Goal: Transaction & Acquisition: Complete application form

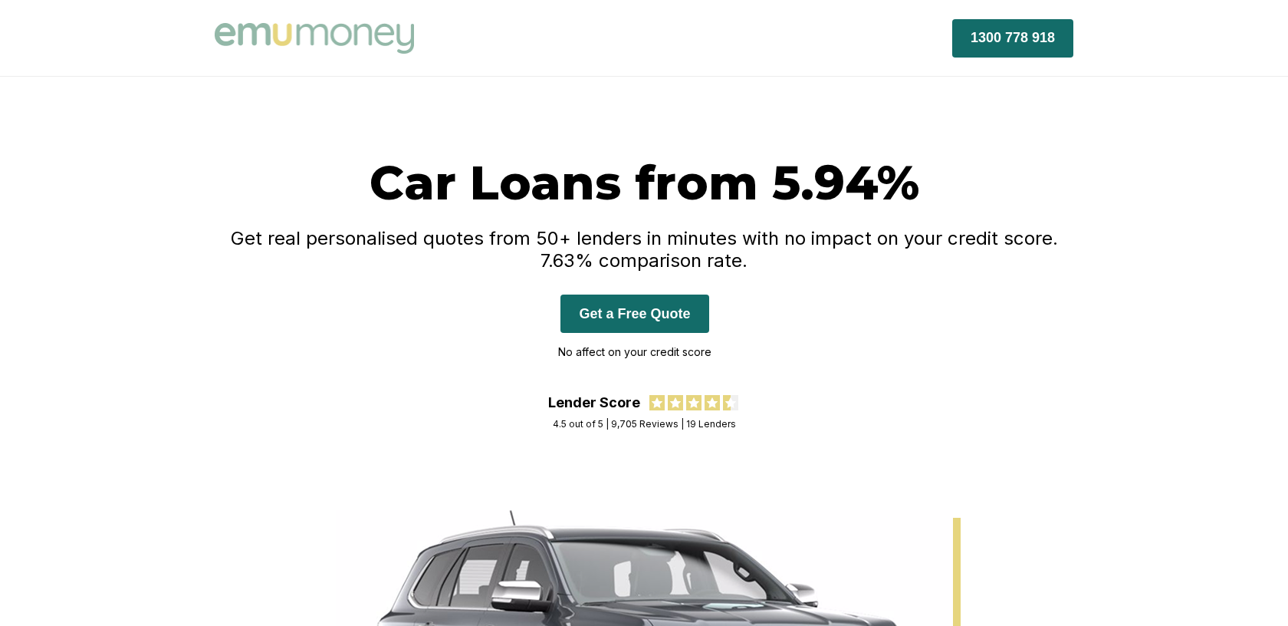
click at [613, 317] on button "Get a Free Quote" at bounding box center [635, 313] width 148 height 38
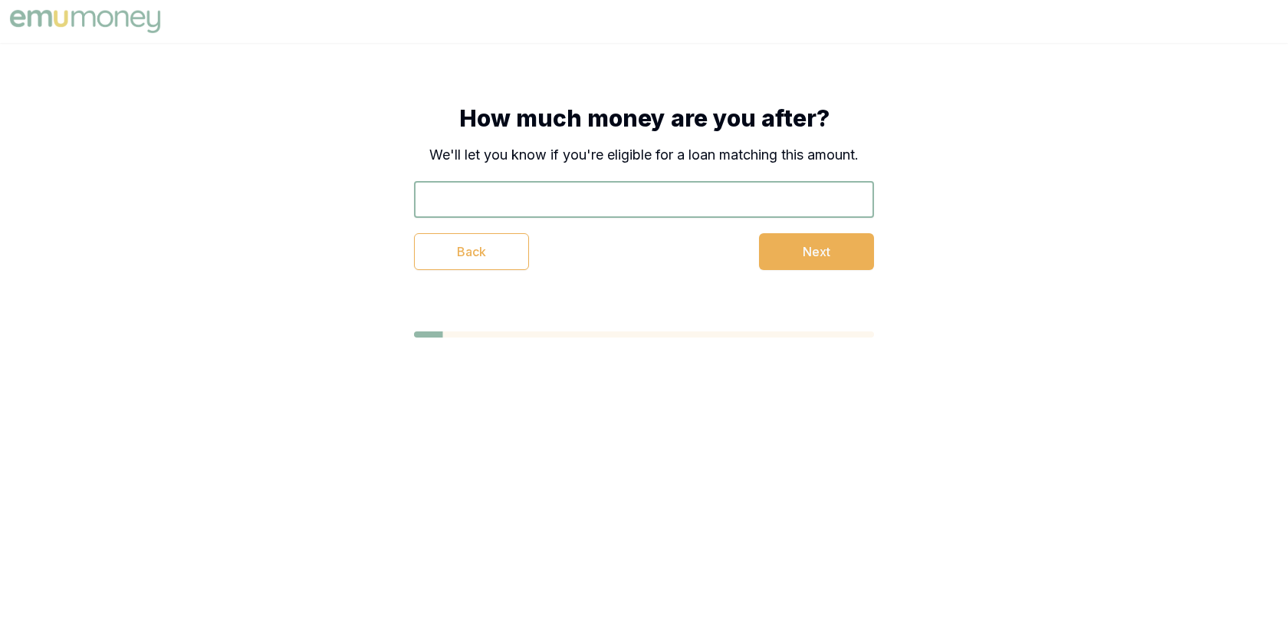
click at [611, 215] on input "text" at bounding box center [644, 199] width 460 height 37
type input "$29,000"
click at [844, 245] on button "Next" at bounding box center [816, 251] width 115 height 37
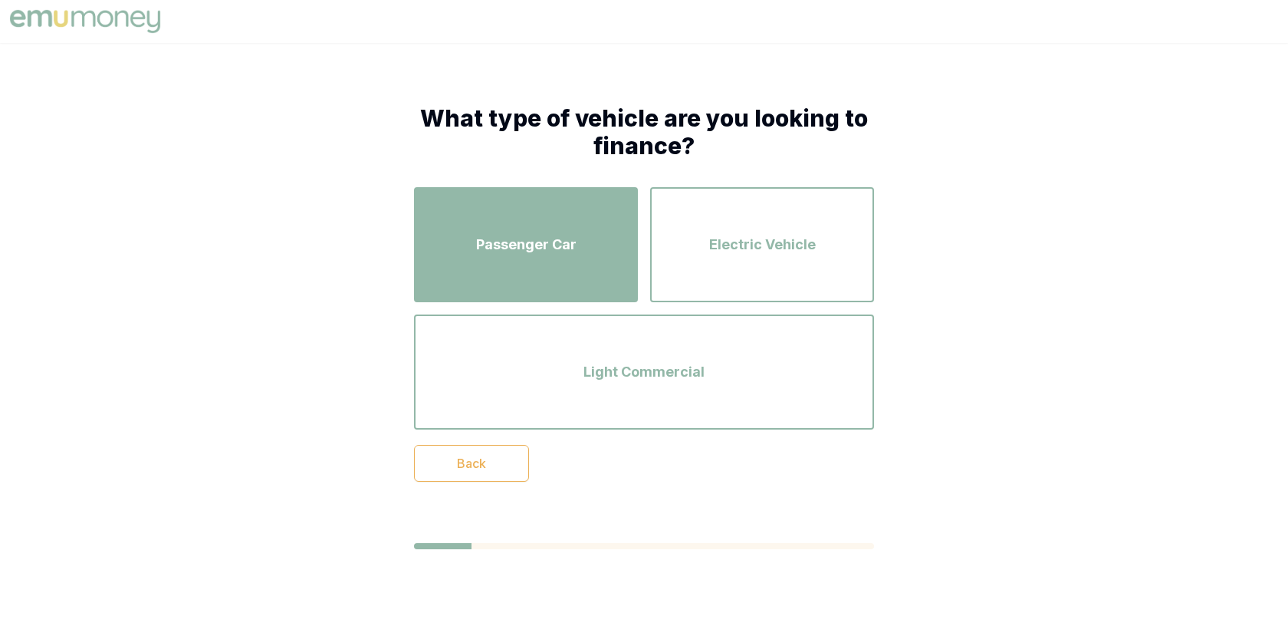
click at [568, 256] on div "Passenger Car" at bounding box center [526, 244] width 196 height 87
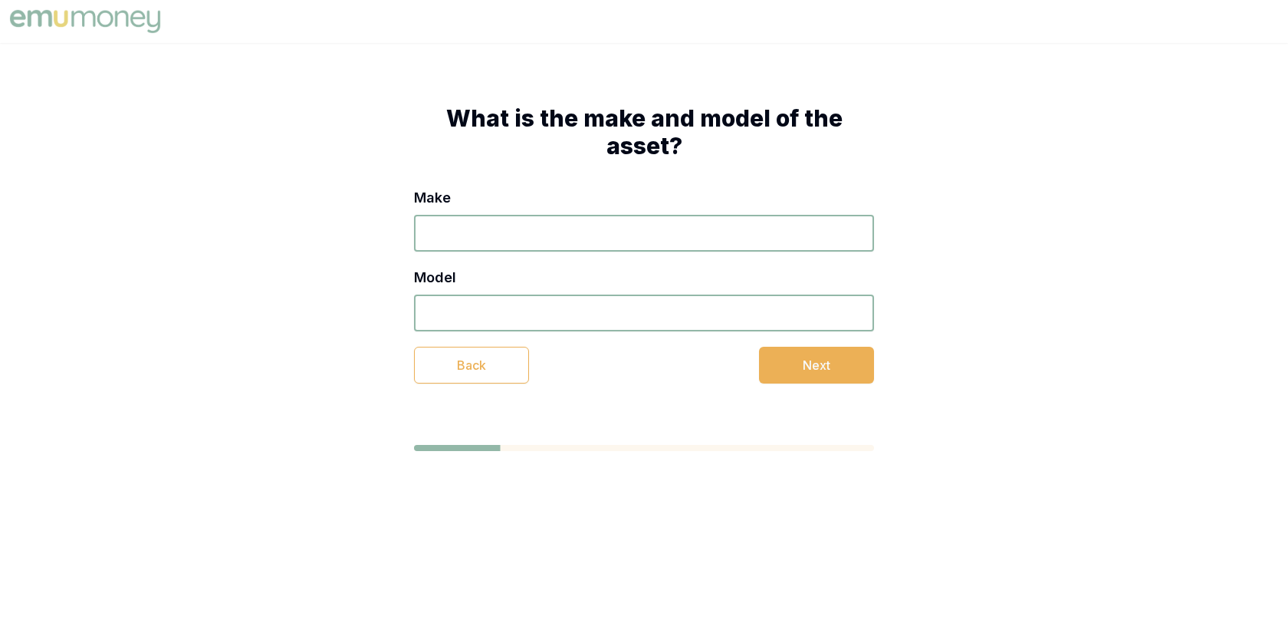
click at [574, 248] on input "Make" at bounding box center [644, 233] width 460 height 37
type input "2019"
click at [571, 320] on input "Model" at bounding box center [644, 312] width 460 height 37
click at [428, 314] on input "Tiguan" at bounding box center [644, 312] width 460 height 37
type input "VW Tiguan"
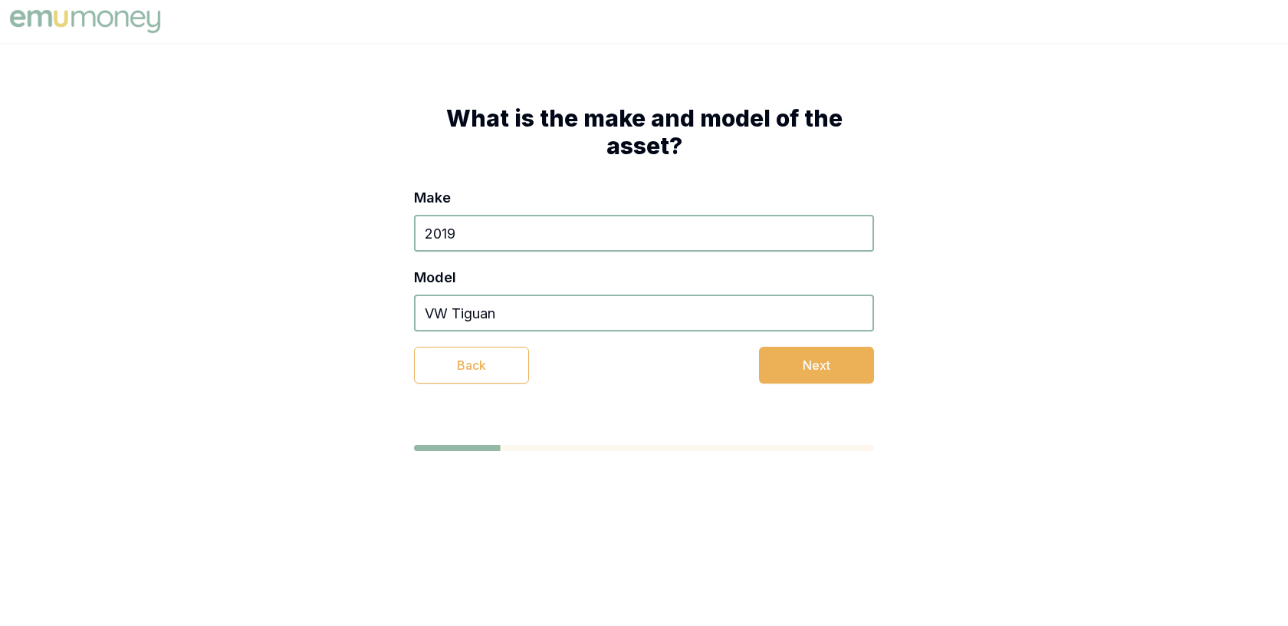
click at [496, 310] on input "VW Tiguan" at bounding box center [644, 312] width 460 height 37
click at [473, 235] on input "2019" at bounding box center [644, 233] width 460 height 37
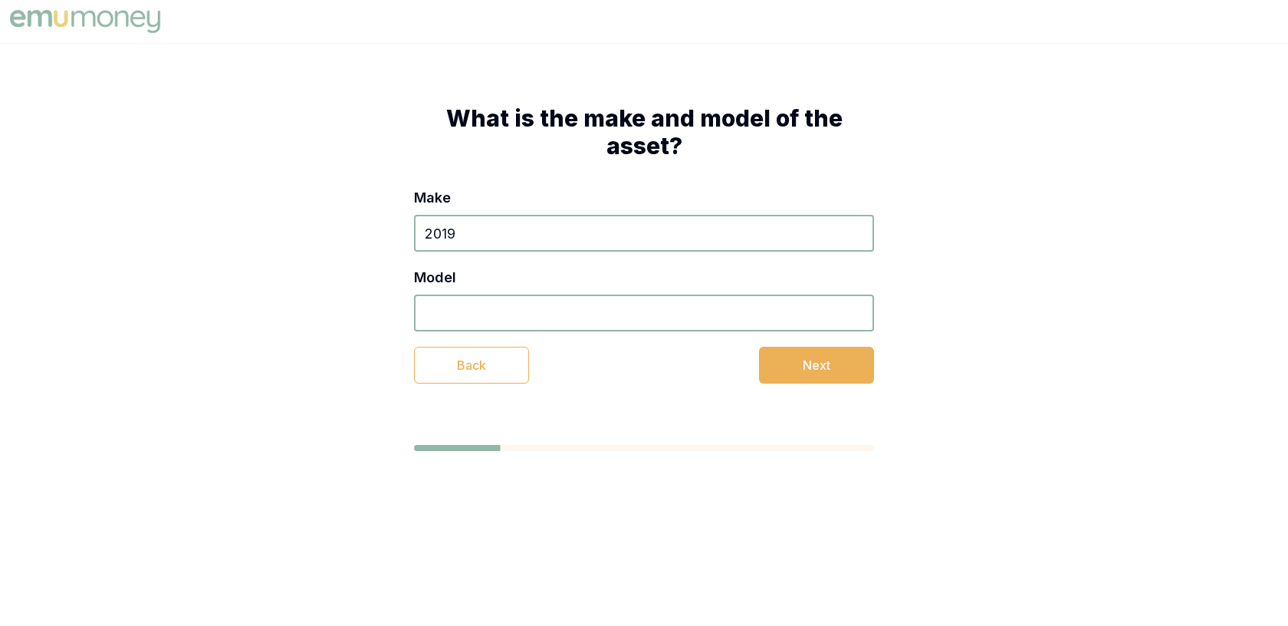
click at [479, 313] on input "Model" at bounding box center [644, 312] width 460 height 37
click at [473, 242] on input "2019" at bounding box center [644, 233] width 460 height 37
paste input "VW Tiguan"
type input "VW Tiguan"
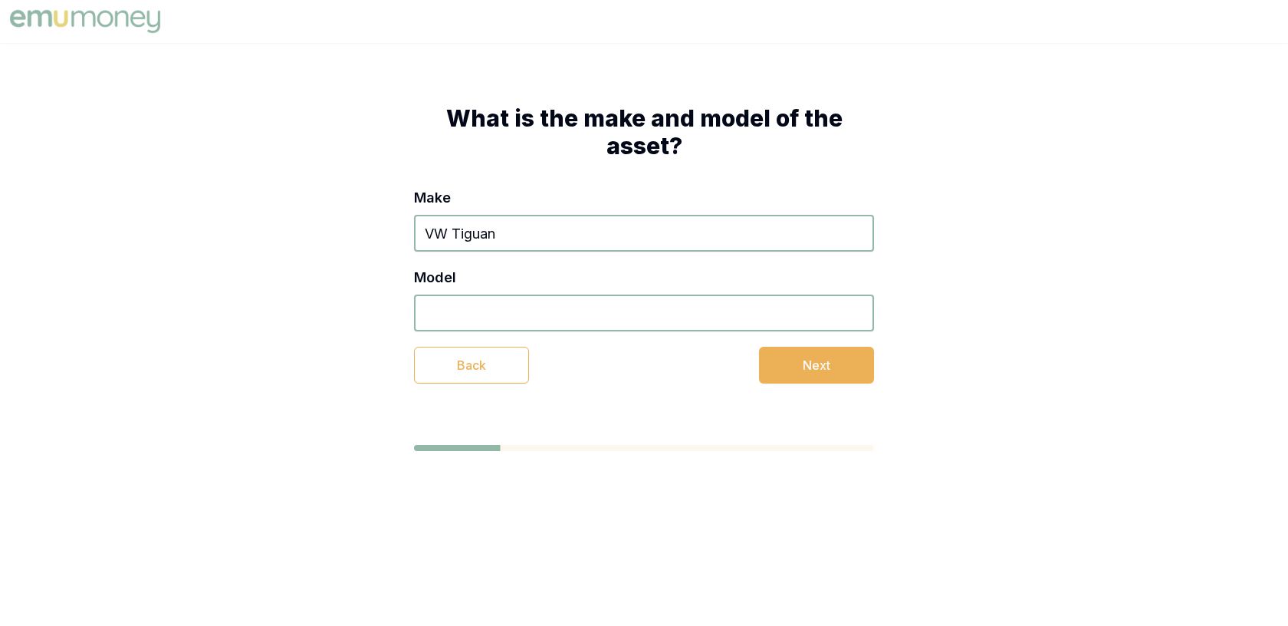
click at [473, 302] on input "Model" at bounding box center [644, 312] width 460 height 37
type input "2019"
click at [837, 359] on button "Next" at bounding box center [816, 365] width 115 height 37
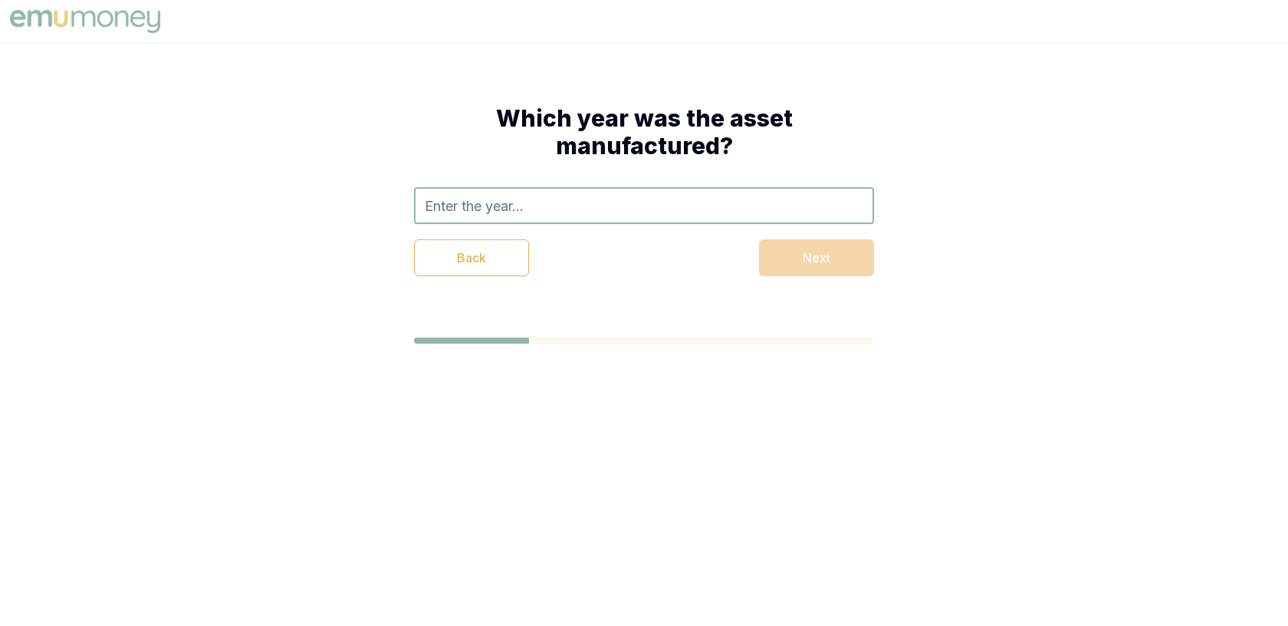
click at [575, 205] on input "text" at bounding box center [644, 205] width 460 height 37
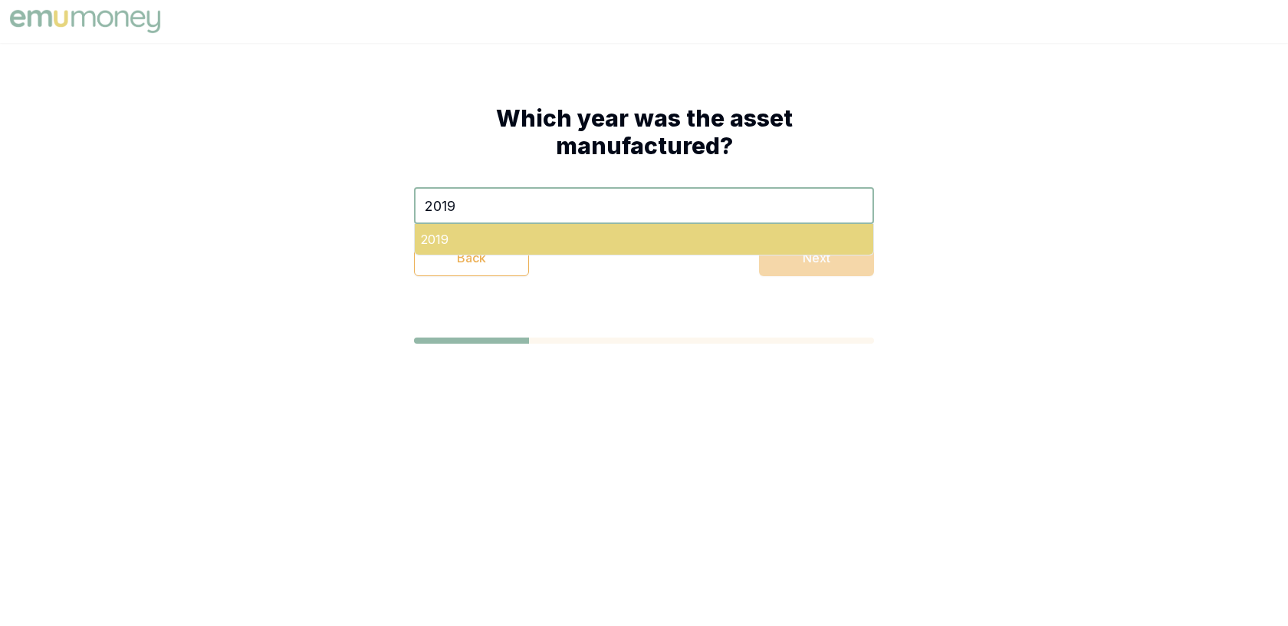
type input "2019"
click at [531, 235] on div "2019" at bounding box center [644, 239] width 459 height 31
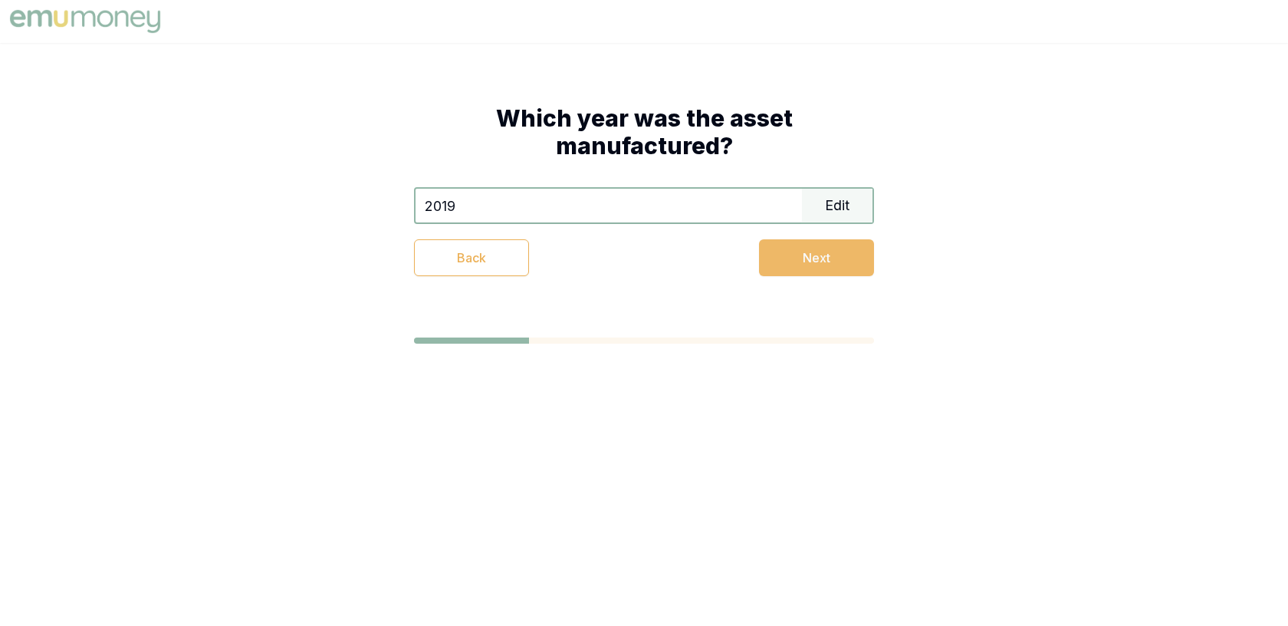
click at [799, 258] on button "Next" at bounding box center [816, 257] width 115 height 37
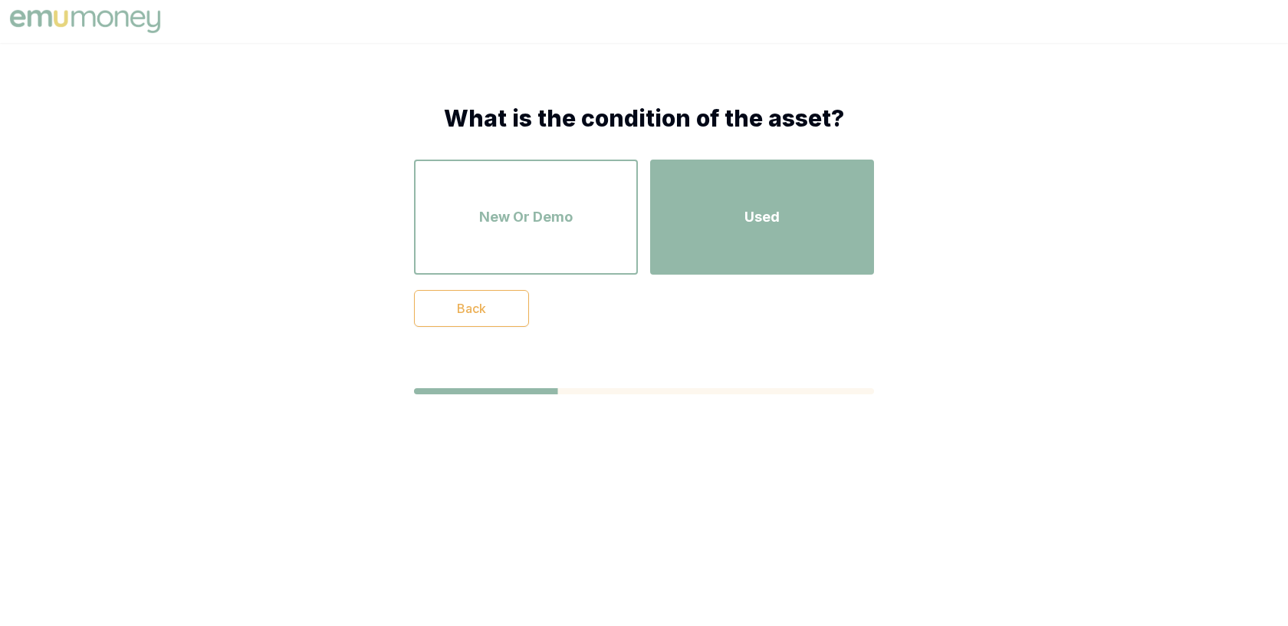
click at [754, 243] on div "Used" at bounding box center [762, 216] width 196 height 87
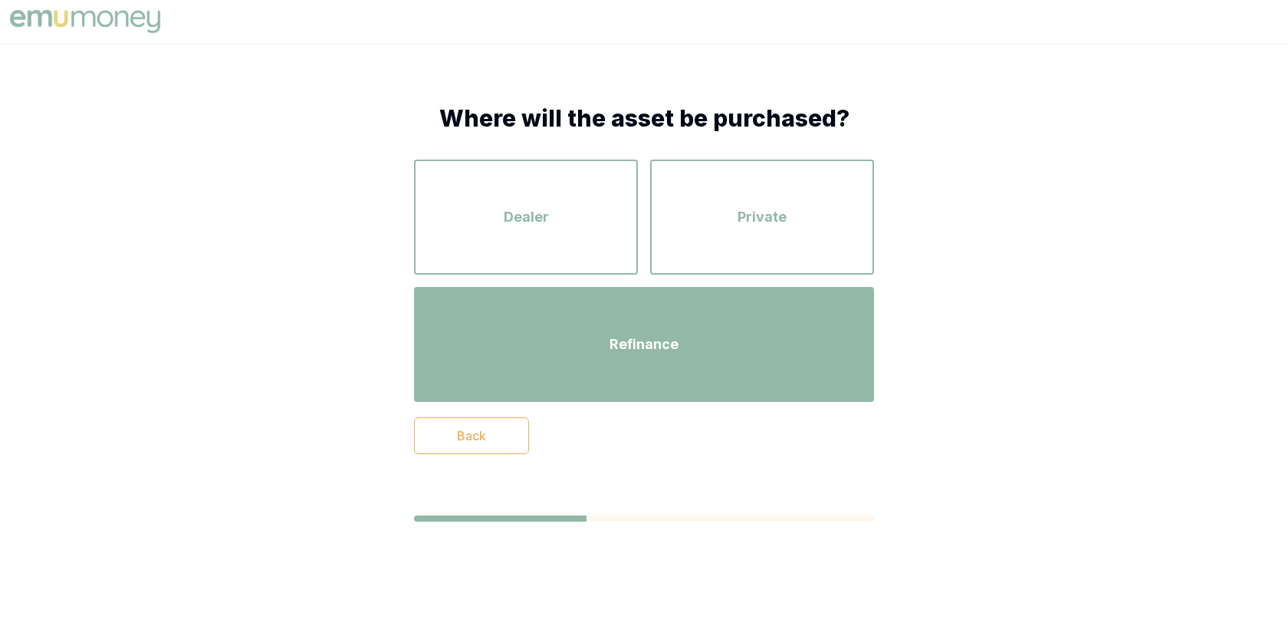
click at [613, 340] on span "Refinance" at bounding box center [644, 344] width 69 height 21
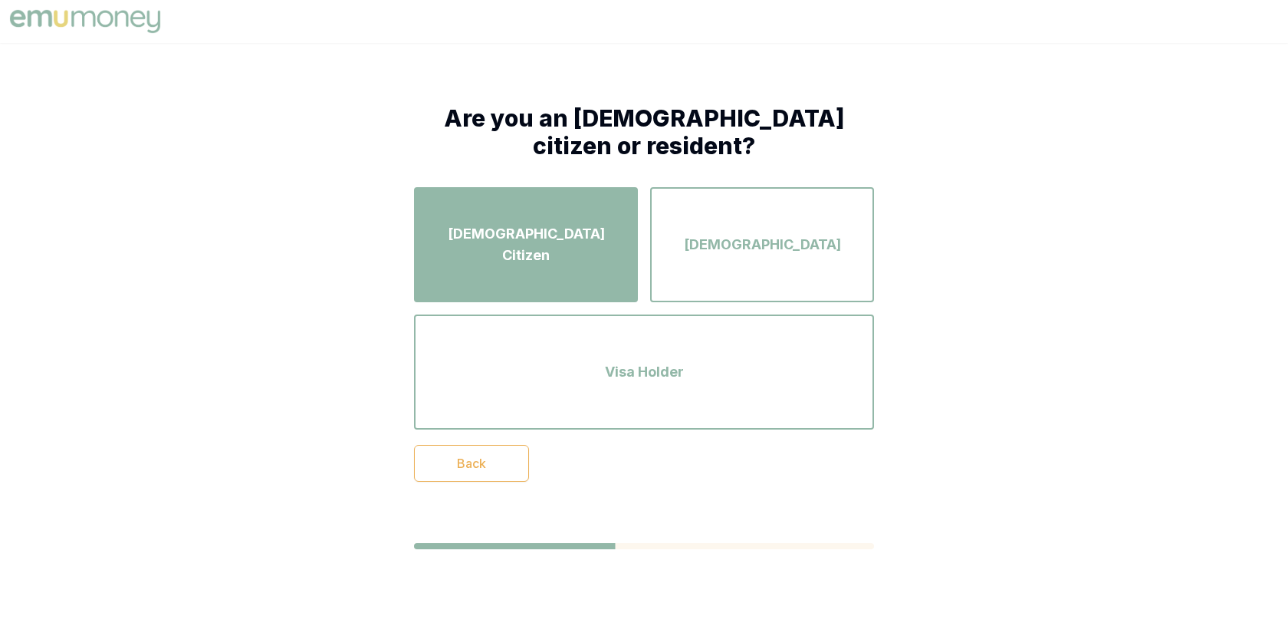
click at [575, 271] on div "Australian Citizen" at bounding box center [526, 244] width 196 height 87
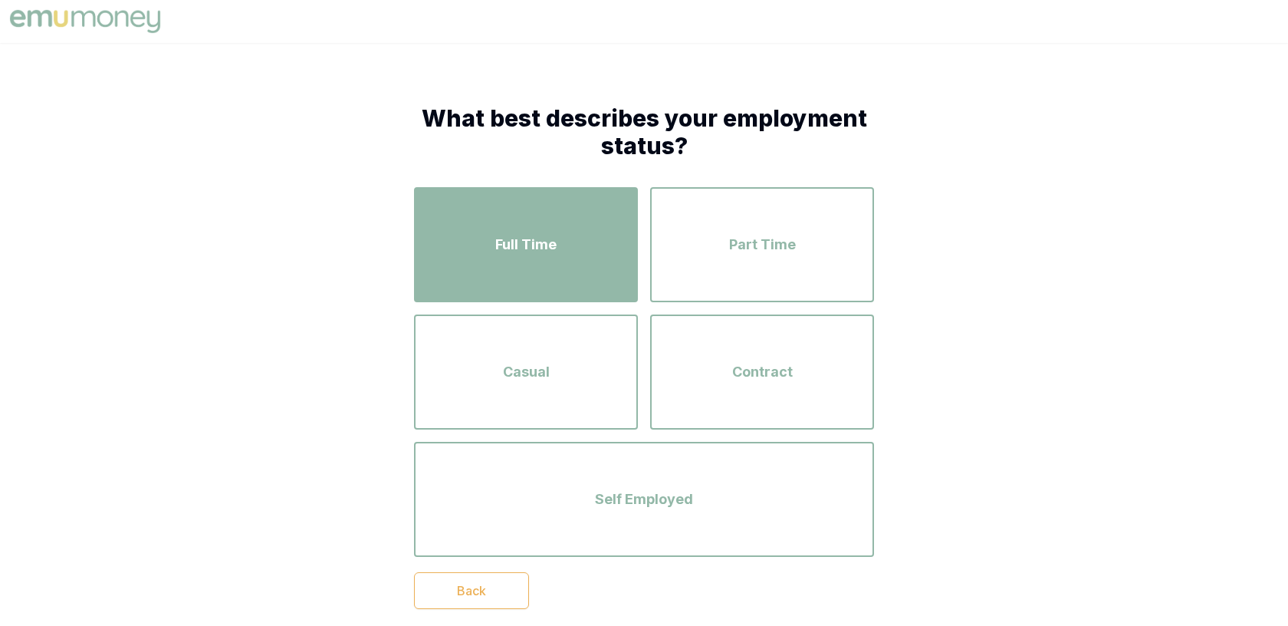
click at [574, 250] on div "Full Time" at bounding box center [526, 244] width 196 height 87
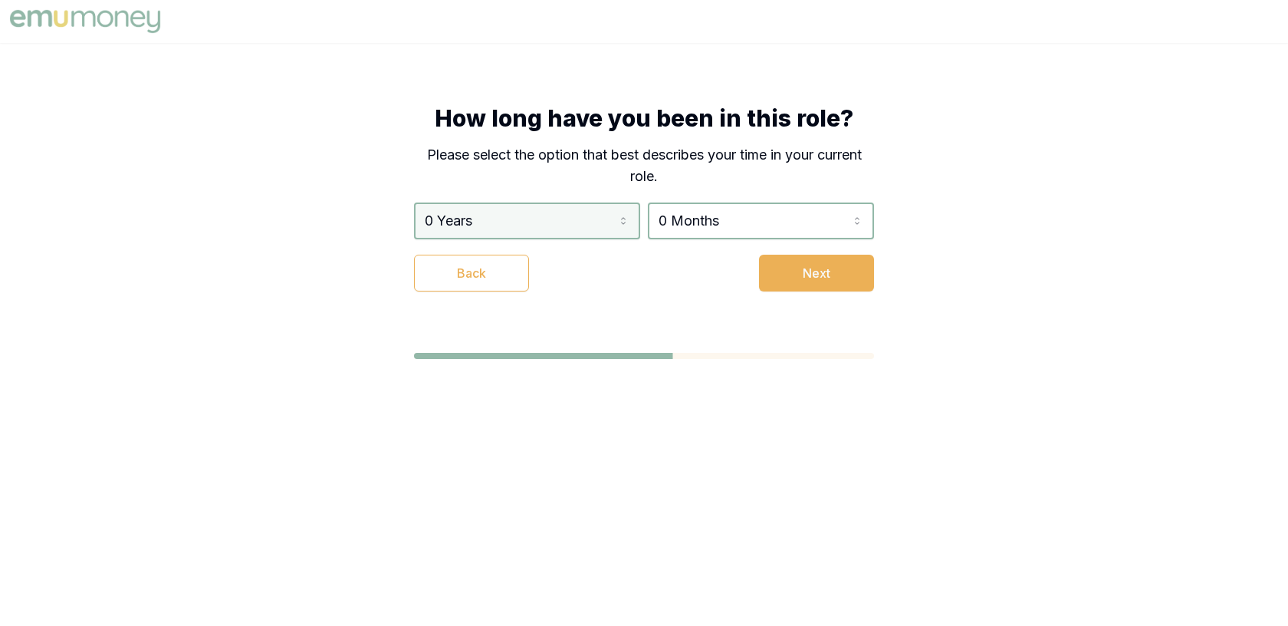
click at [590, 227] on html "How long have you been in this role? Please select the option that best describ…" at bounding box center [644, 313] width 1288 height 626
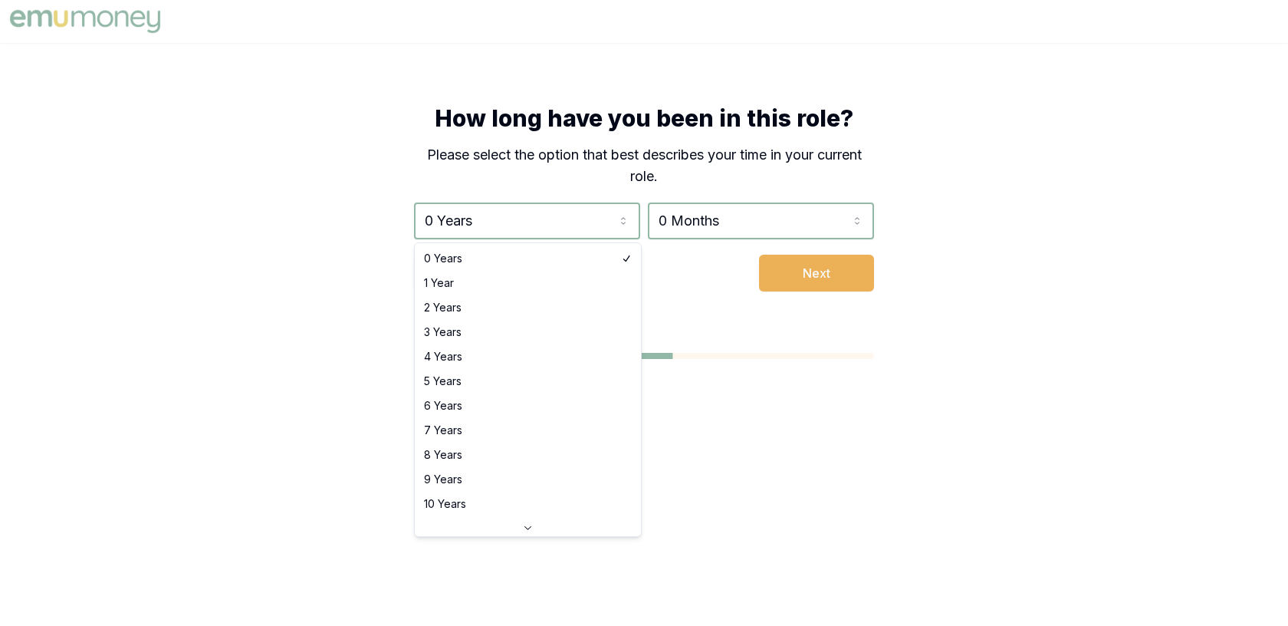
select select "5"
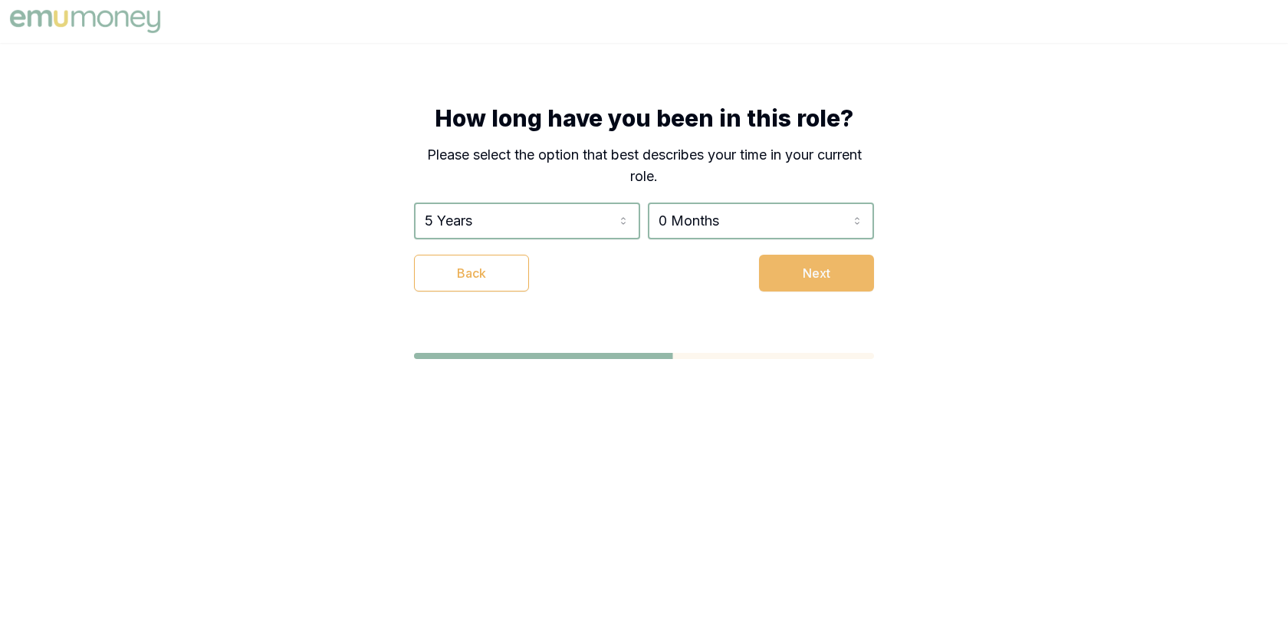
click at [782, 275] on button "Next" at bounding box center [816, 273] width 115 height 37
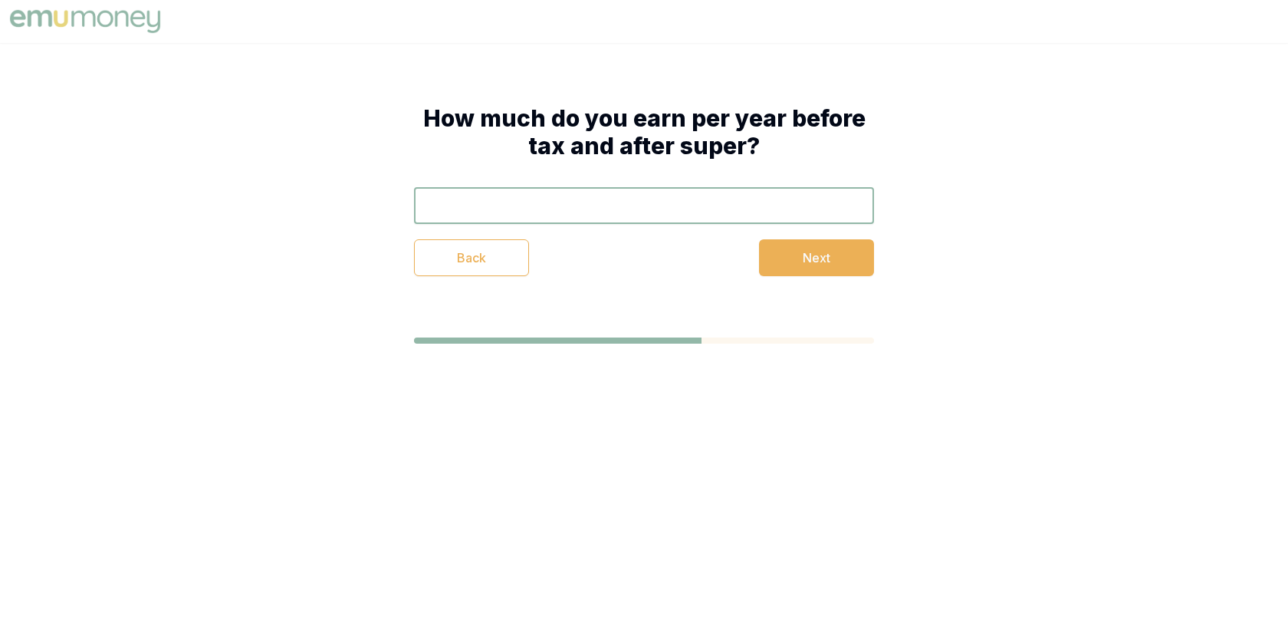
click at [741, 208] on input "text" at bounding box center [644, 205] width 460 height 37
type input "$120,000"
click at [852, 262] on button "Next" at bounding box center [816, 257] width 115 height 37
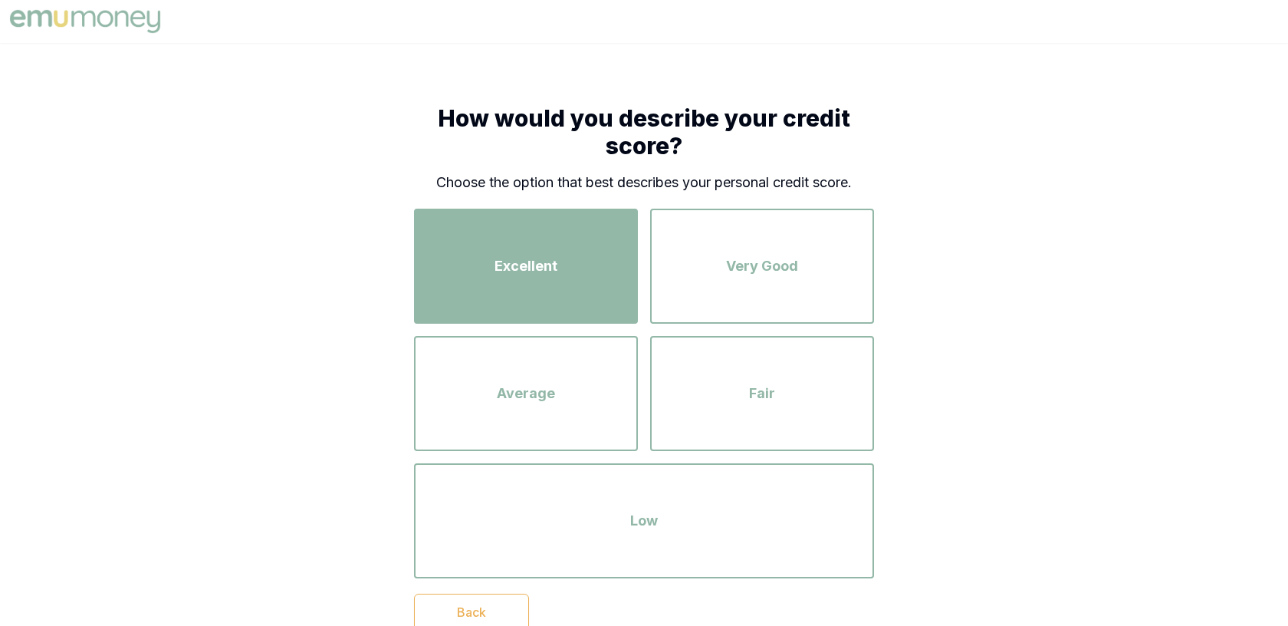
click at [603, 238] on div "Excellent" at bounding box center [526, 265] width 196 height 87
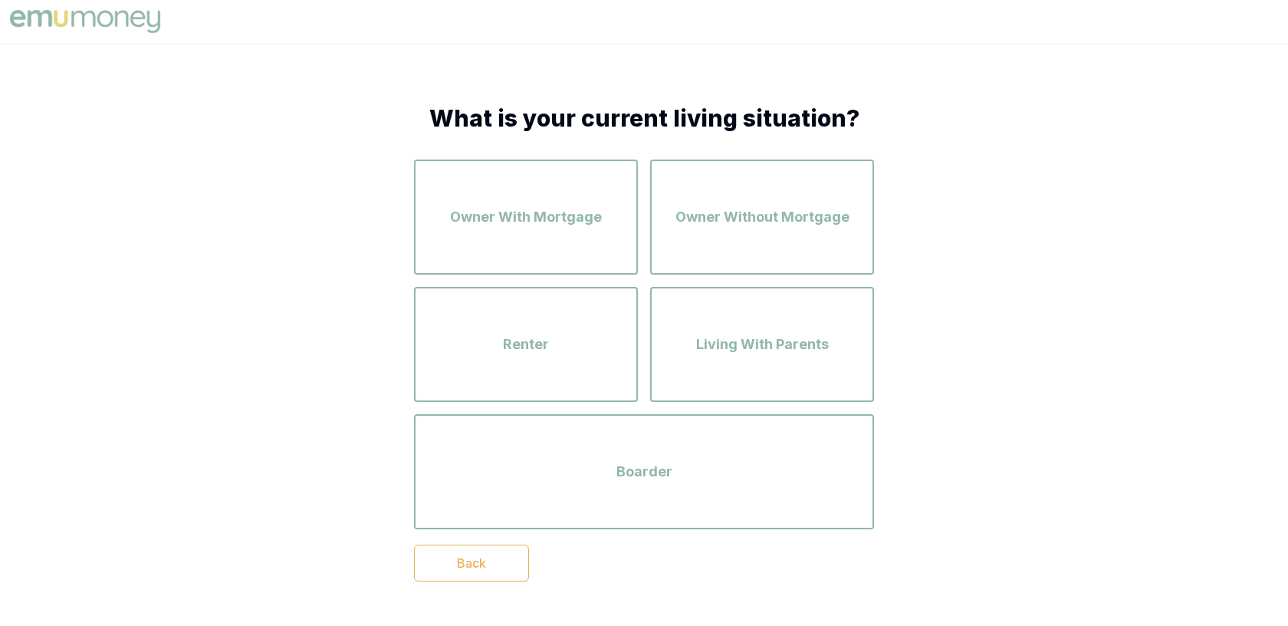
click at [603, 238] on div "Owner With Mortgage" at bounding box center [526, 216] width 196 height 87
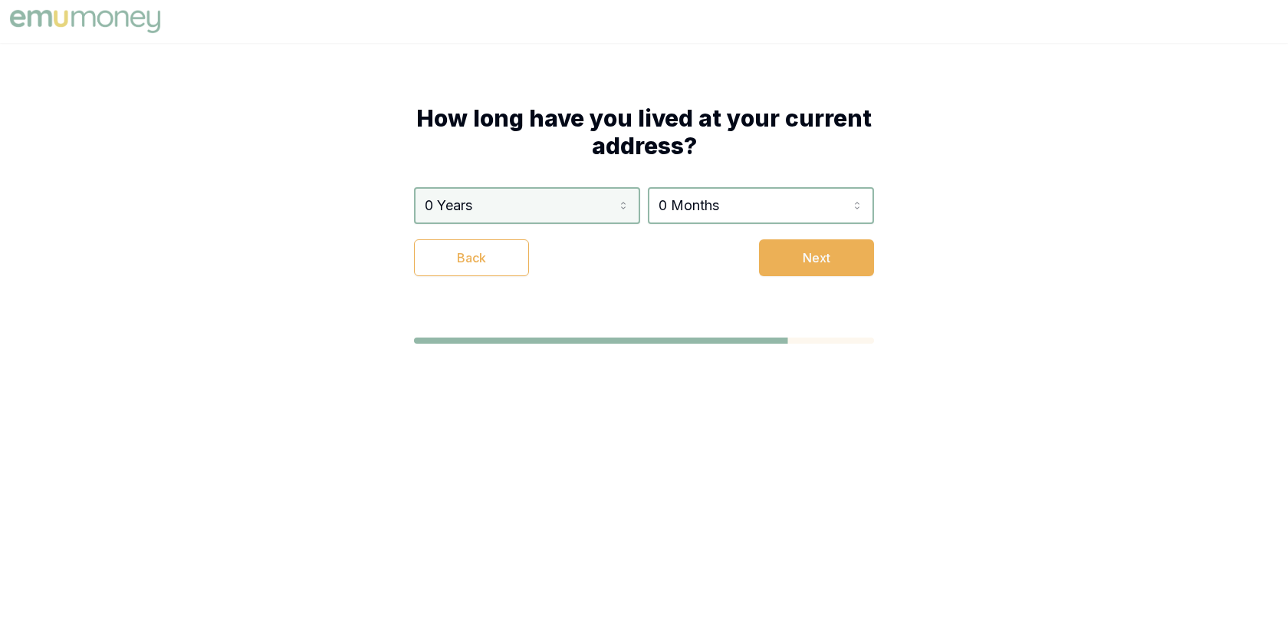
click at [601, 210] on html "How long have you lived at your current address? 0 Years 0 Years 1 Year 2 Years…" at bounding box center [644, 313] width 1288 height 626
click at [676, 206] on html "How long have you lived at your current address? 0 Years 0 Years 1 Year 2 Years…" at bounding box center [644, 313] width 1288 height 626
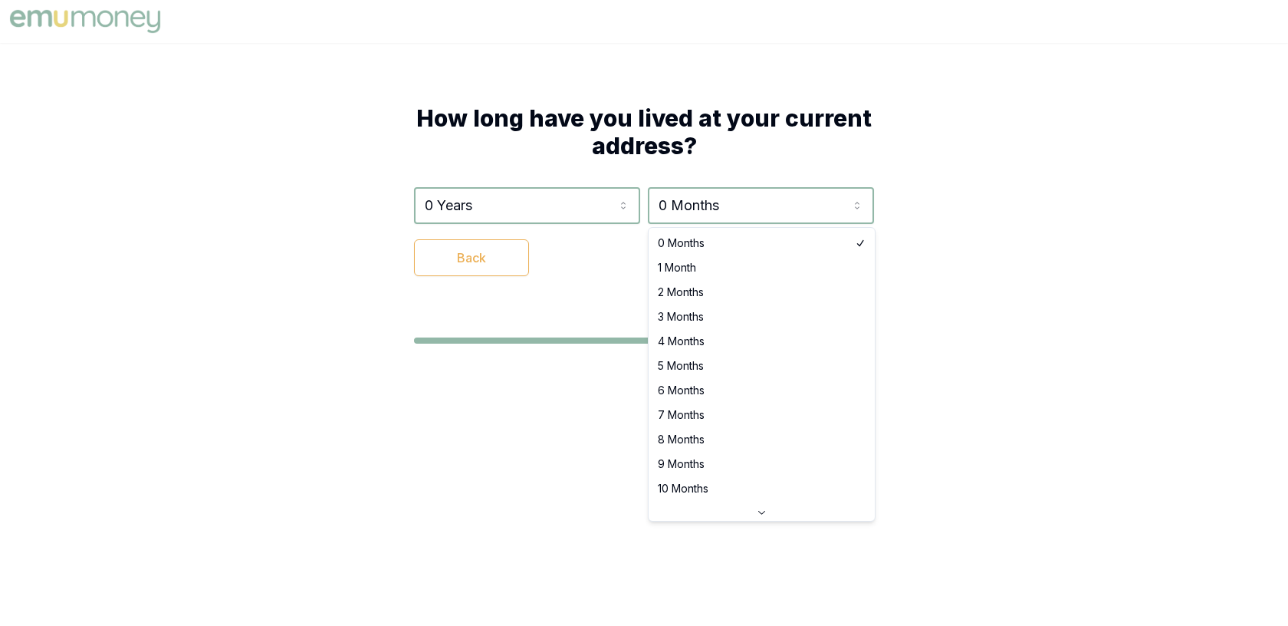
select select "4"
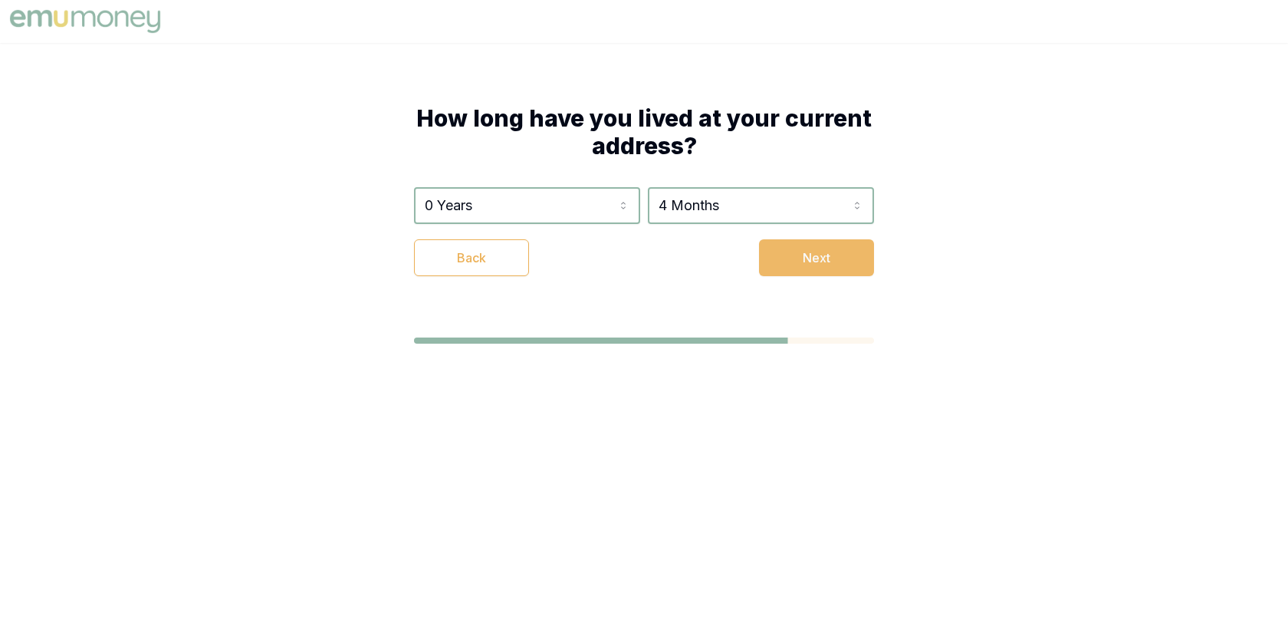
click at [801, 259] on button "Next" at bounding box center [816, 257] width 115 height 37
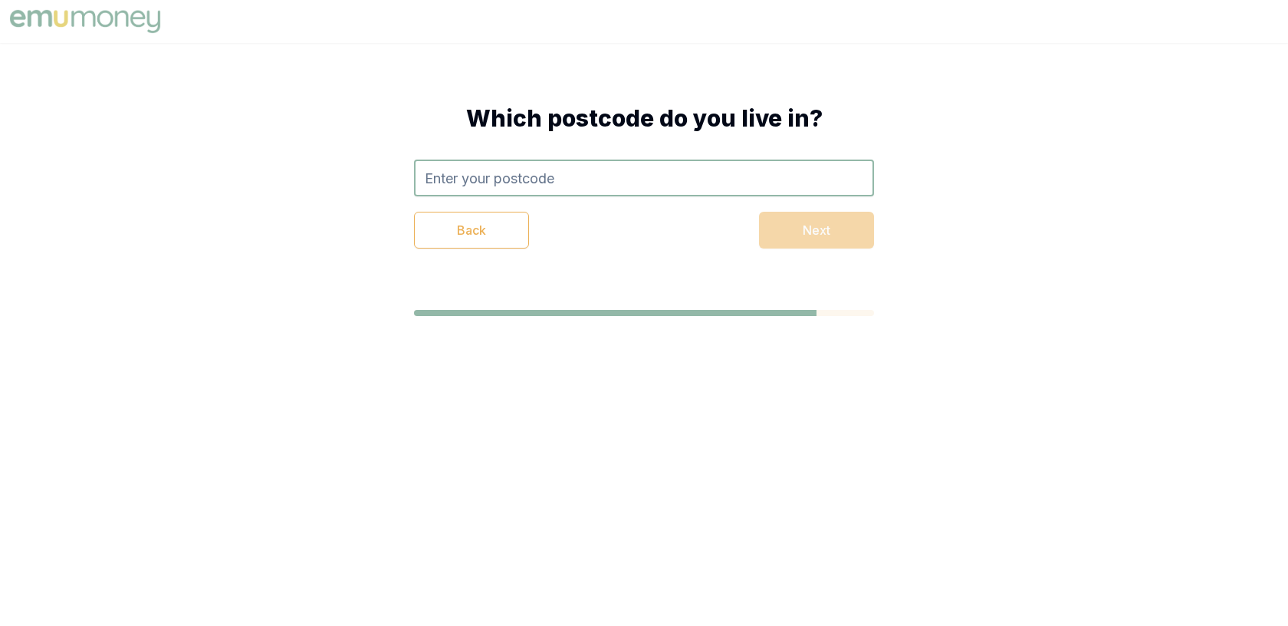
click at [617, 180] on input "text" at bounding box center [644, 178] width 460 height 37
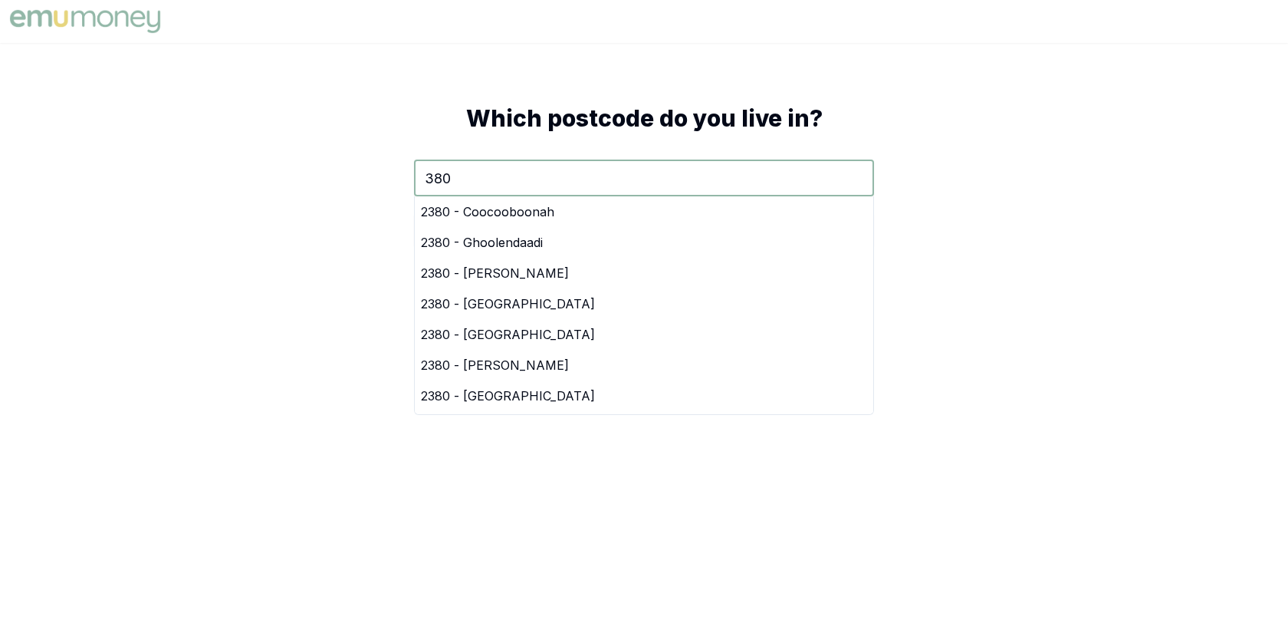
type input "3806"
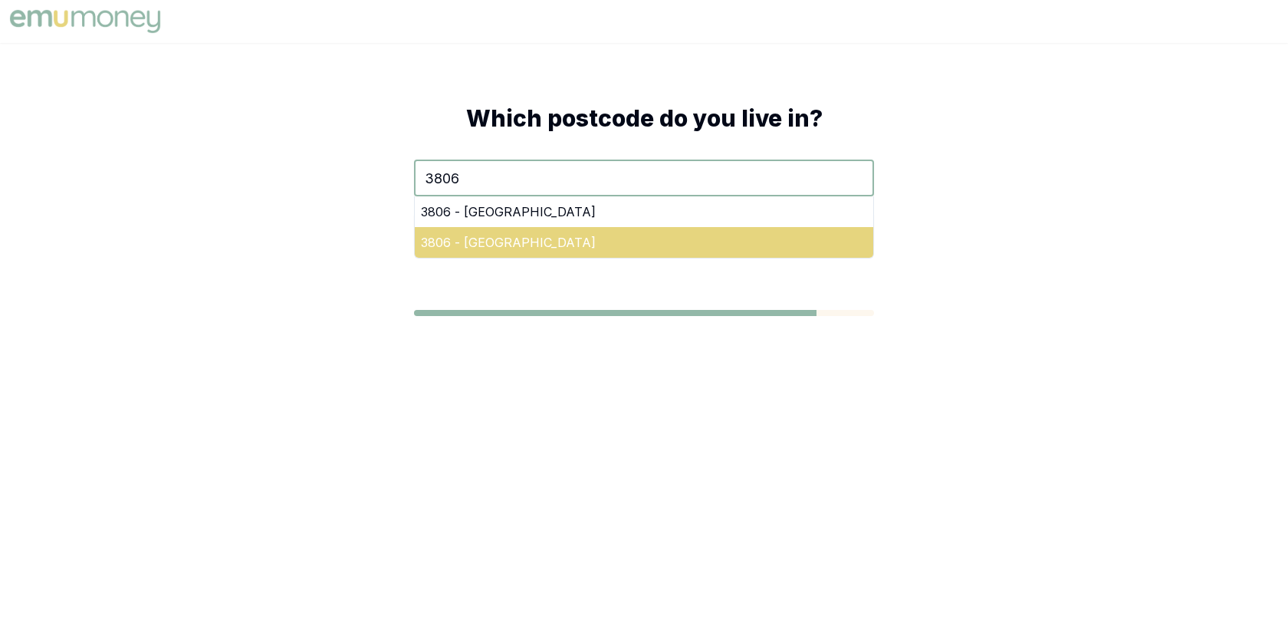
click at [541, 247] on div "3806 - Berwick" at bounding box center [644, 242] width 459 height 31
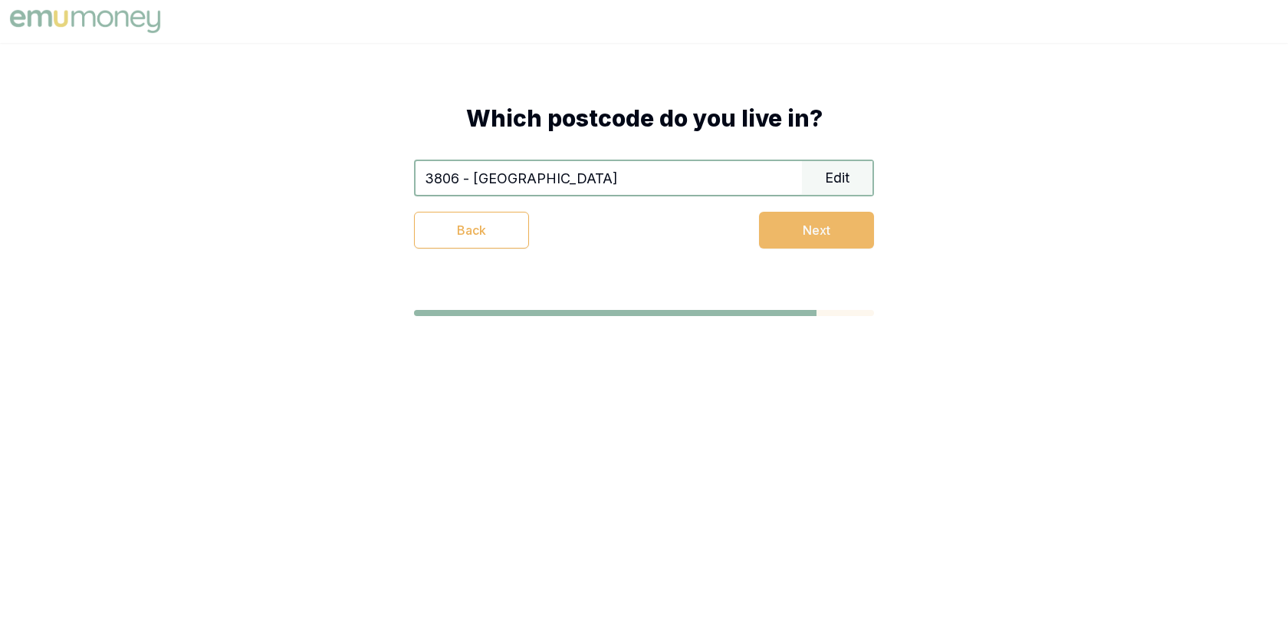
click at [827, 235] on button "Next" at bounding box center [816, 230] width 115 height 37
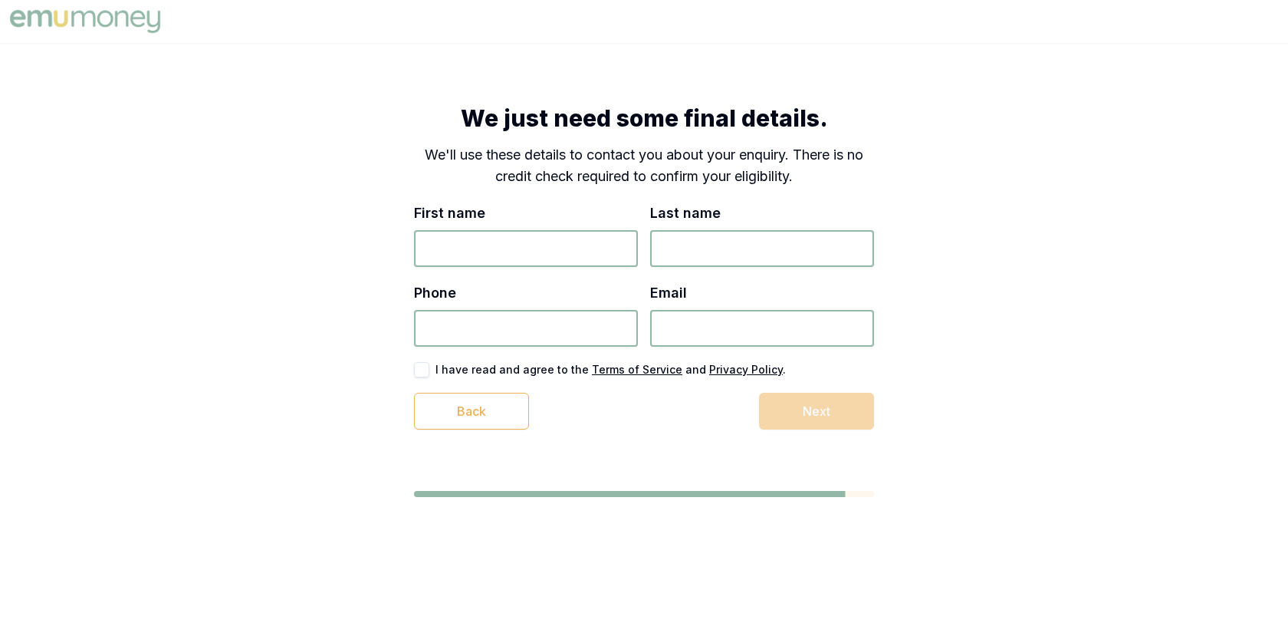
click at [584, 245] on input "First name" at bounding box center [526, 248] width 224 height 37
type input "Junaid"
type input "Manzoor"
type input "0487 043 687"
click at [712, 335] on input "Email" at bounding box center [762, 328] width 224 height 37
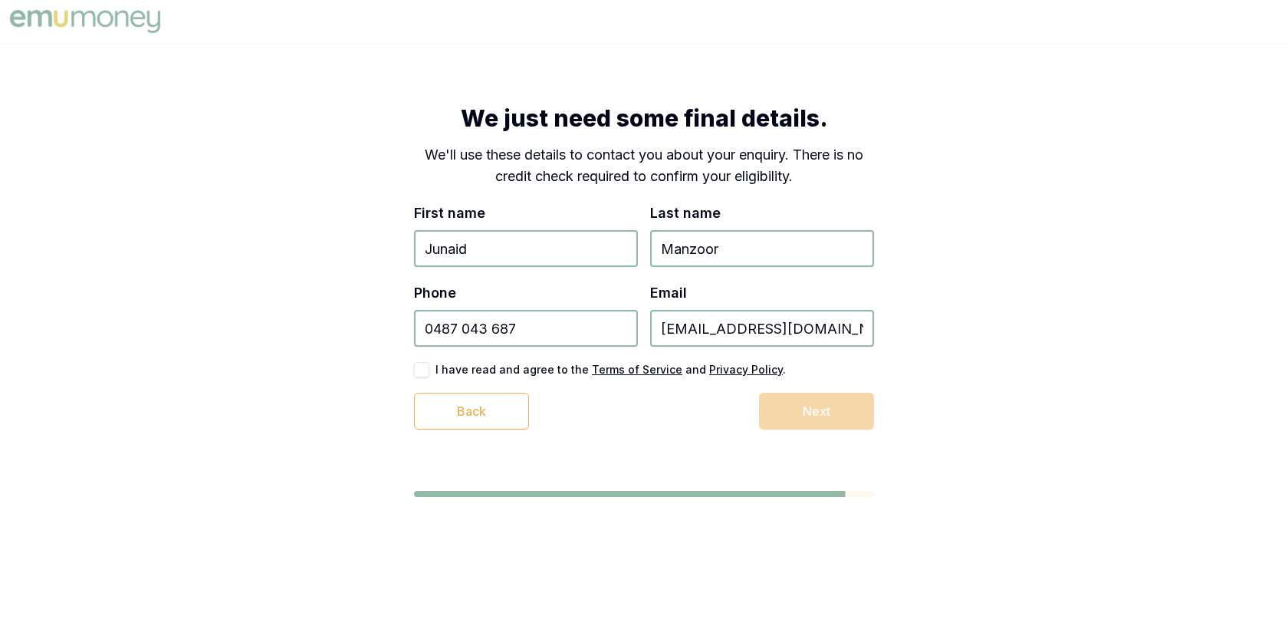
type input "junaidmanzur@gmail.com"
click at [498, 377] on div "First name Junaid Last name Manzoor Phone 0487 043 687 Email junaidmanzur@gmail…" at bounding box center [644, 315] width 460 height 227
click at [417, 370] on button "button" at bounding box center [421, 369] width 15 height 15
click at [775, 403] on button "Next" at bounding box center [816, 411] width 115 height 37
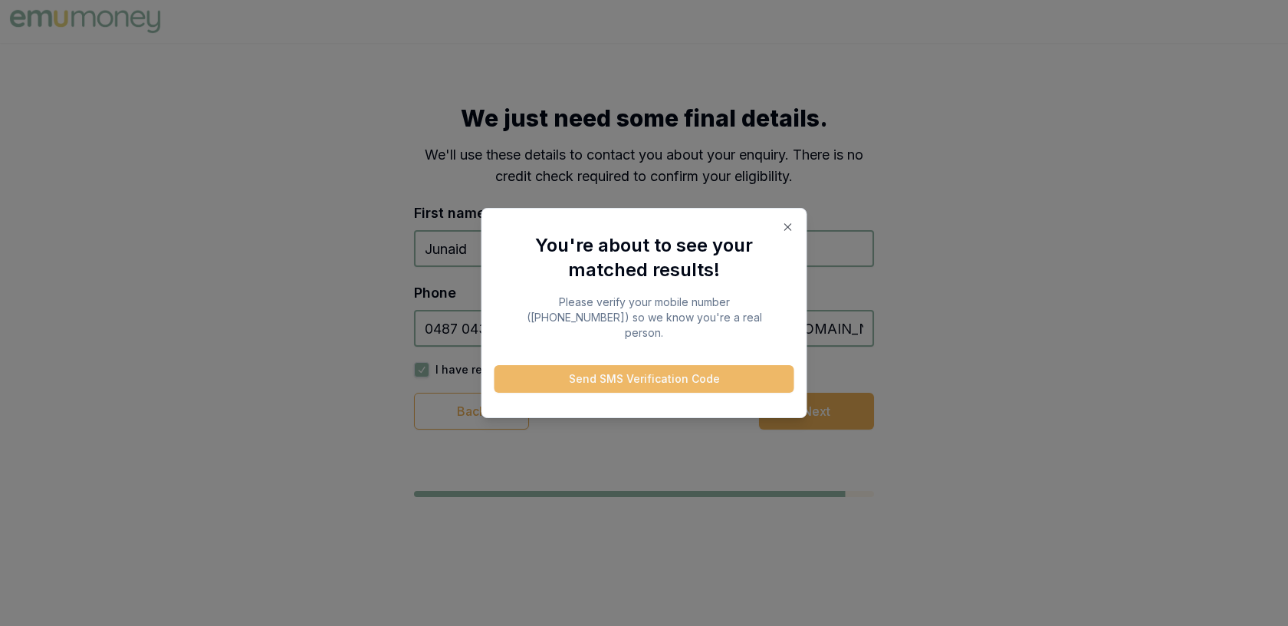
click at [747, 374] on button "Send SMS Verification Code" at bounding box center [645, 379] width 300 height 28
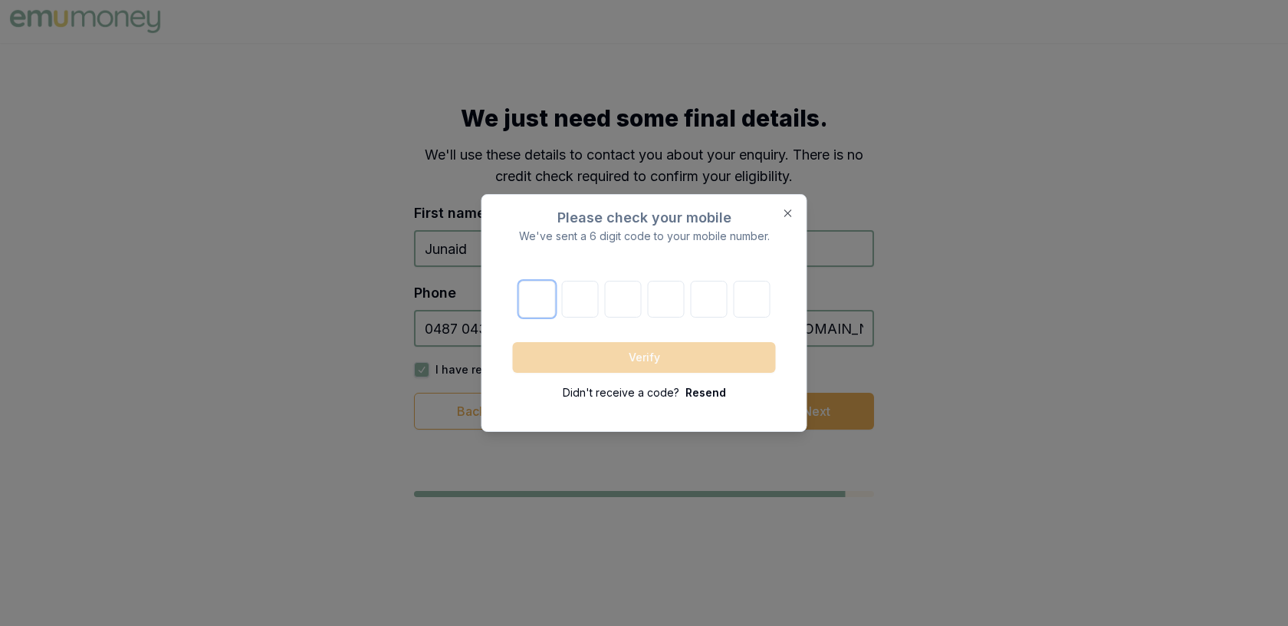
click at [531, 296] on input "number" at bounding box center [536, 299] width 37 height 37
click at [709, 390] on p "Resend" at bounding box center [706, 392] width 41 height 15
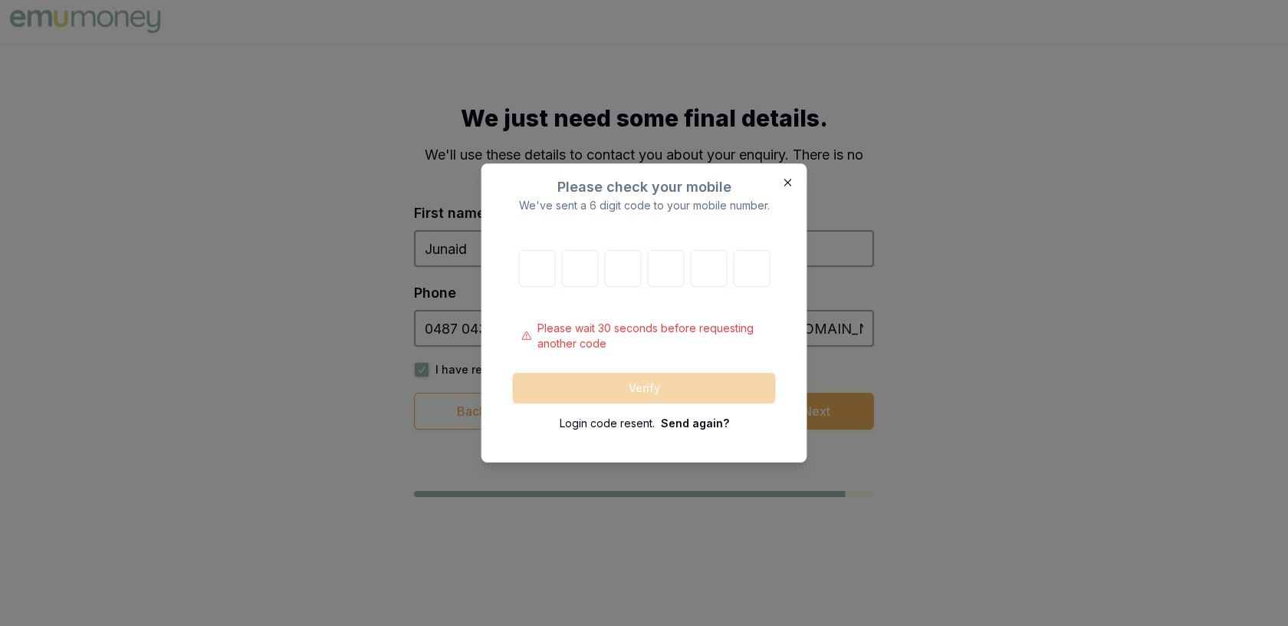
click at [789, 182] on icon "button" at bounding box center [788, 182] width 12 height 12
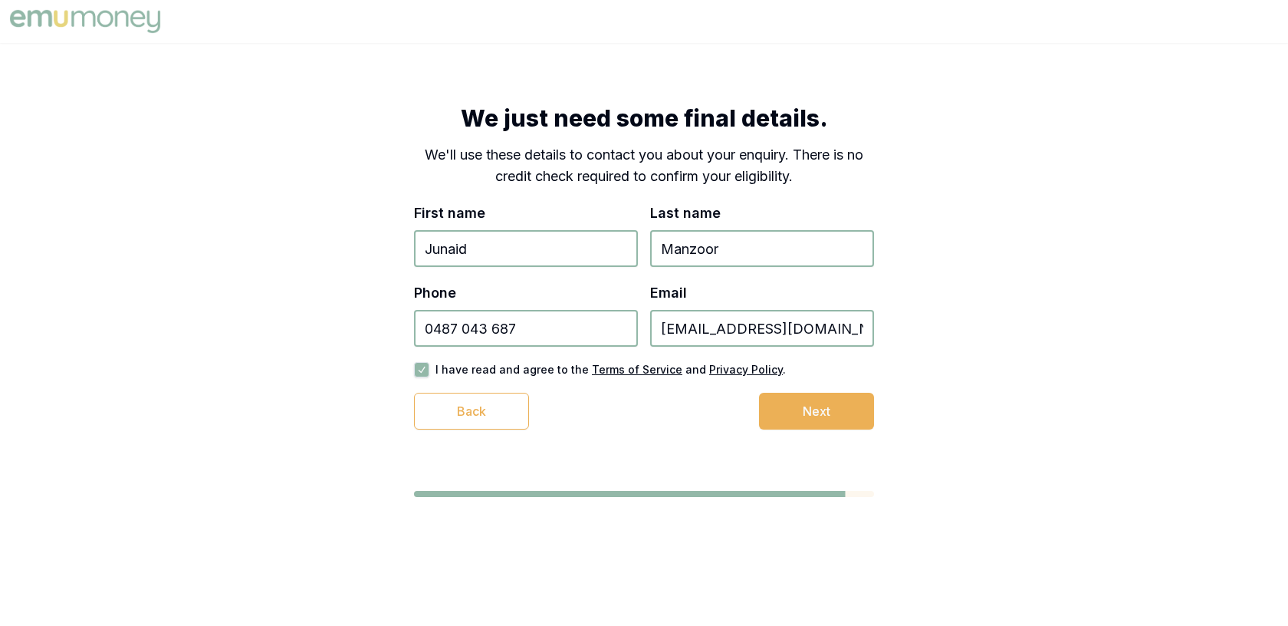
click at [525, 330] on input "0487 043 687" at bounding box center [526, 328] width 224 height 37
click at [827, 406] on button "Next" at bounding box center [816, 411] width 115 height 37
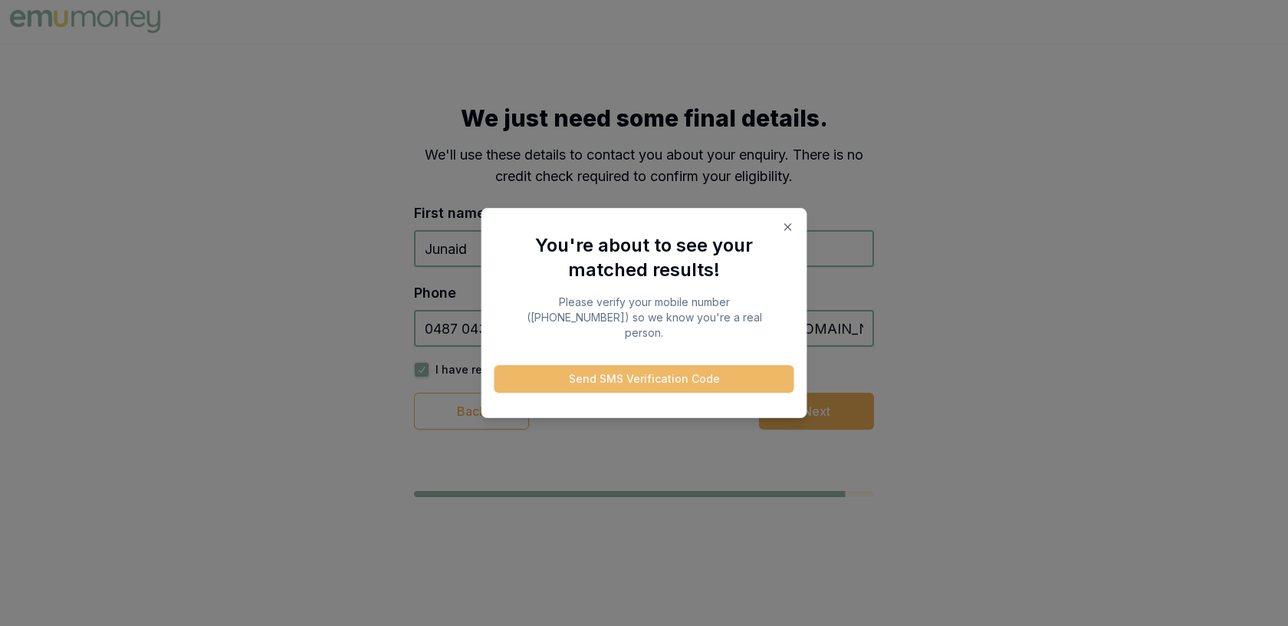
click at [747, 378] on button "Send SMS Verification Code" at bounding box center [645, 379] width 300 height 28
click at [784, 233] on icon "button" at bounding box center [788, 227] width 12 height 12
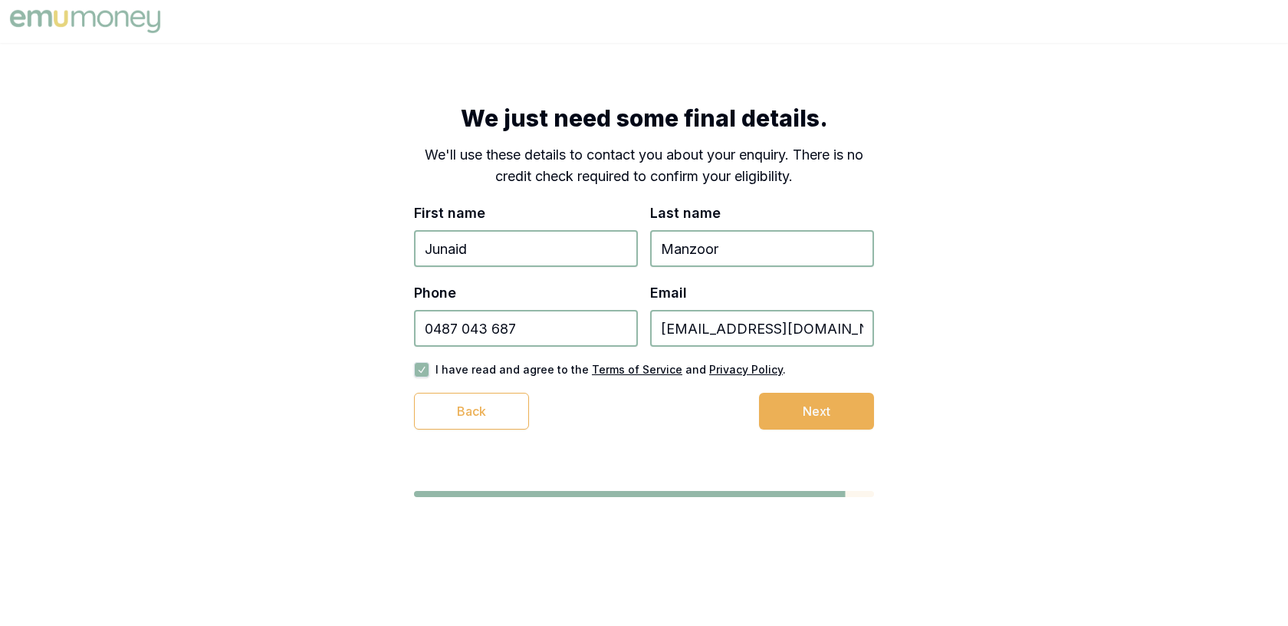
click at [436, 333] on input "0487 043 687" at bounding box center [526, 328] width 224 height 37
click at [788, 418] on div "Back Next" at bounding box center [644, 411] width 460 height 37
click at [424, 331] on input "4870 436 87" at bounding box center [526, 328] width 224 height 37
click at [814, 411] on button "Next" at bounding box center [816, 411] width 115 height 37
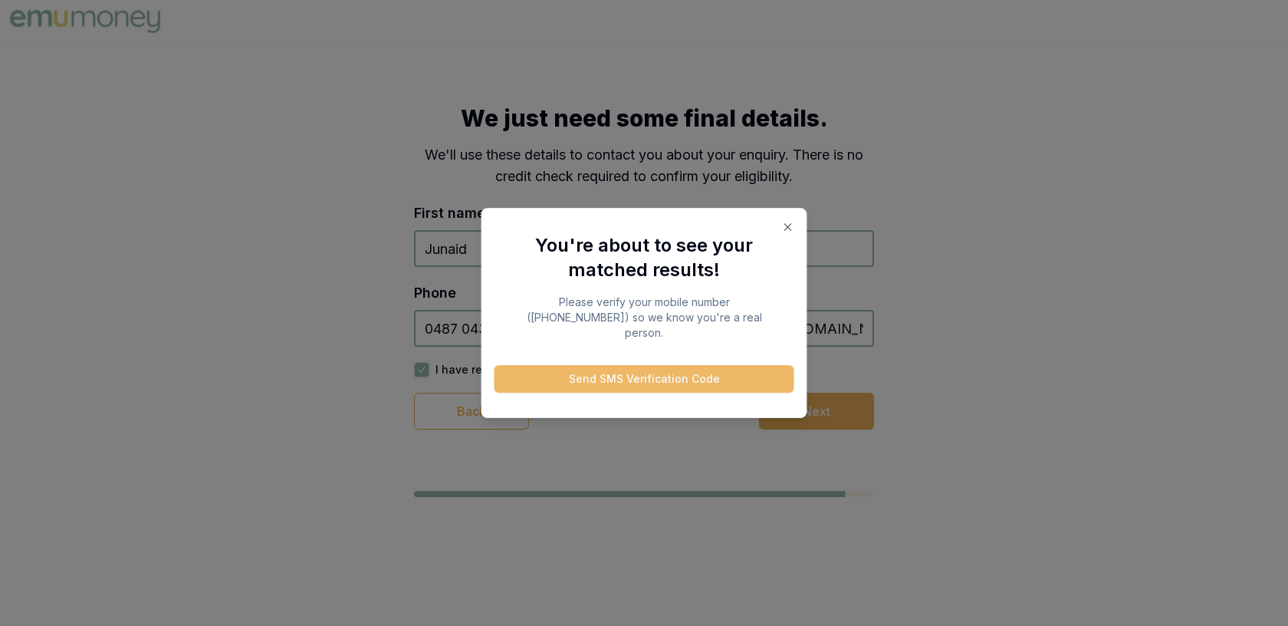
click at [758, 373] on button "Send SMS Verification Code" at bounding box center [645, 379] width 300 height 28
click at [695, 370] on button "Send SMS Verification Code" at bounding box center [645, 379] width 300 height 28
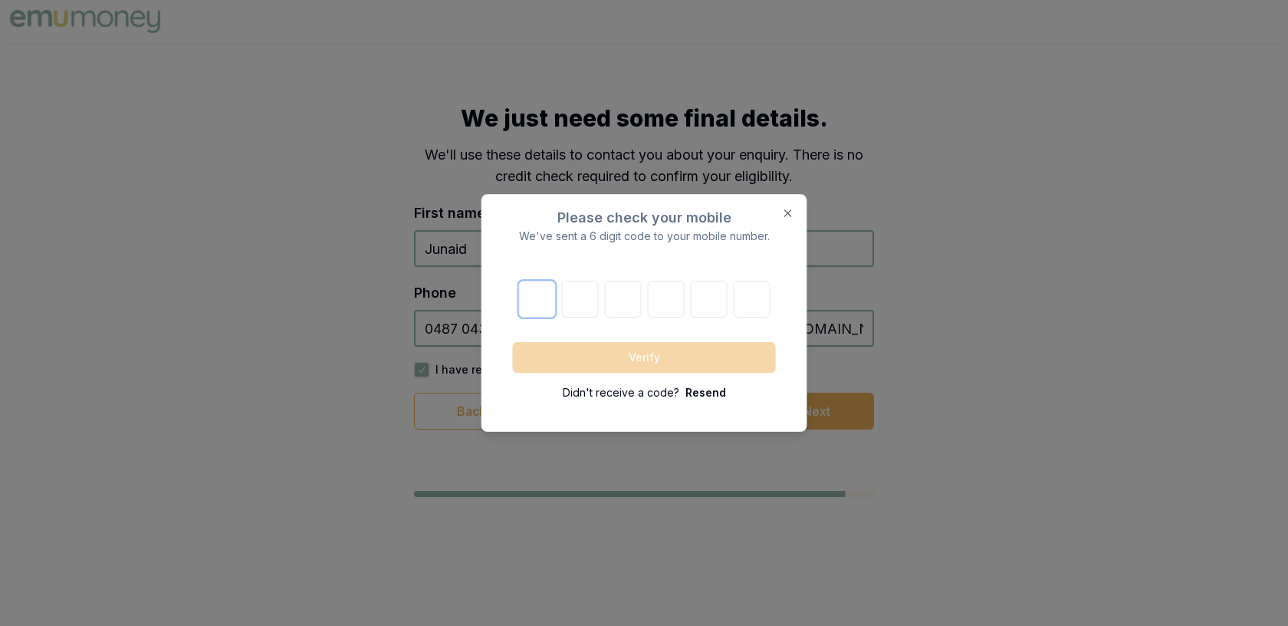
click at [531, 304] on input "number" at bounding box center [536, 299] width 37 height 37
click at [791, 219] on icon "button" at bounding box center [788, 213] width 12 height 12
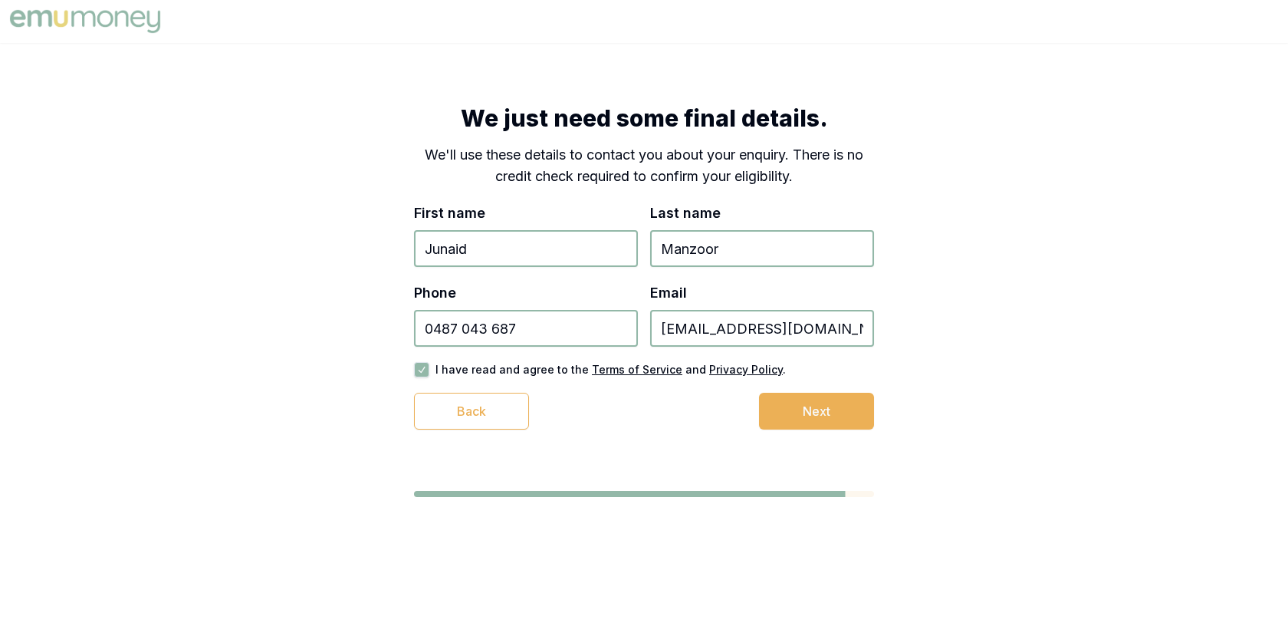
click at [456, 322] on input "0487 043 687" at bounding box center [526, 328] width 224 height 37
type input "0478 043 687"
click at [802, 416] on button "Next" at bounding box center [816, 411] width 115 height 37
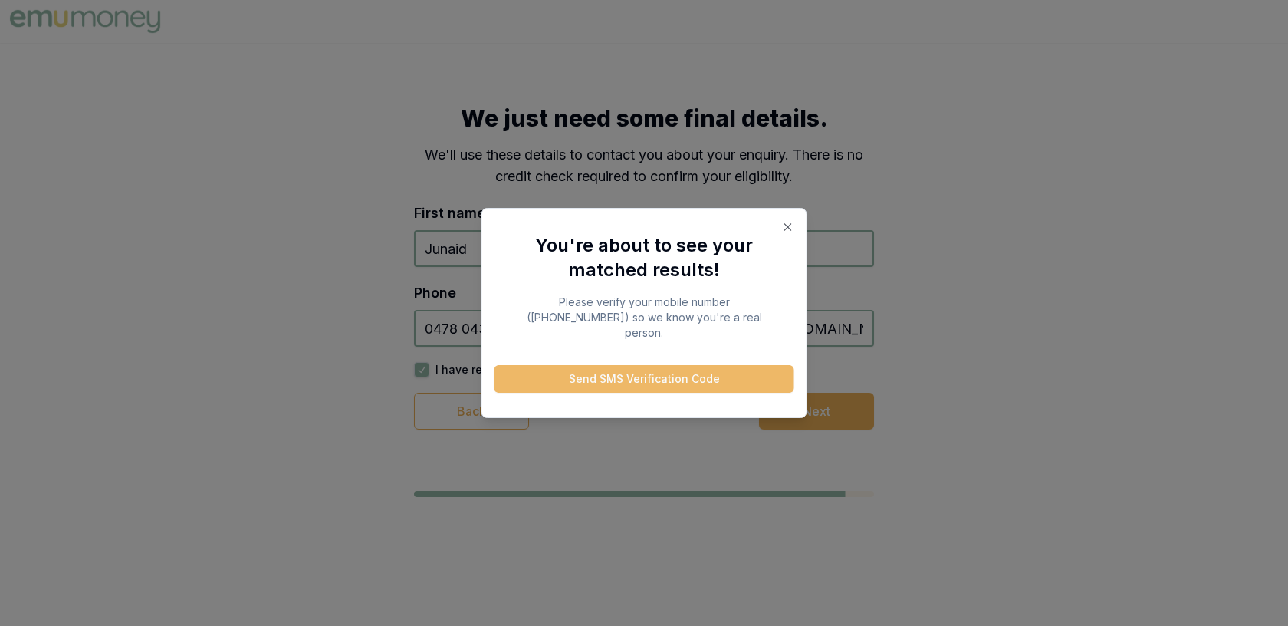
click at [725, 365] on button "Send SMS Verification Code" at bounding box center [645, 379] width 300 height 28
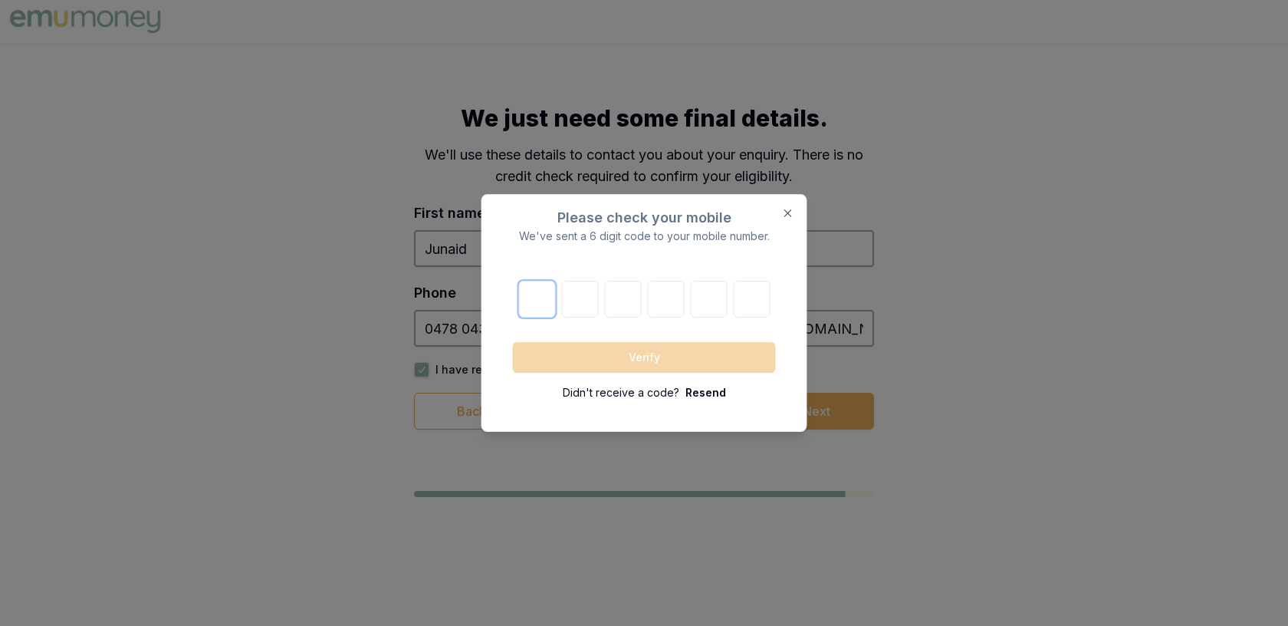
click at [541, 301] on input "number" at bounding box center [536, 299] width 37 height 37
type input "9"
type input "0"
type input "9"
type input "3"
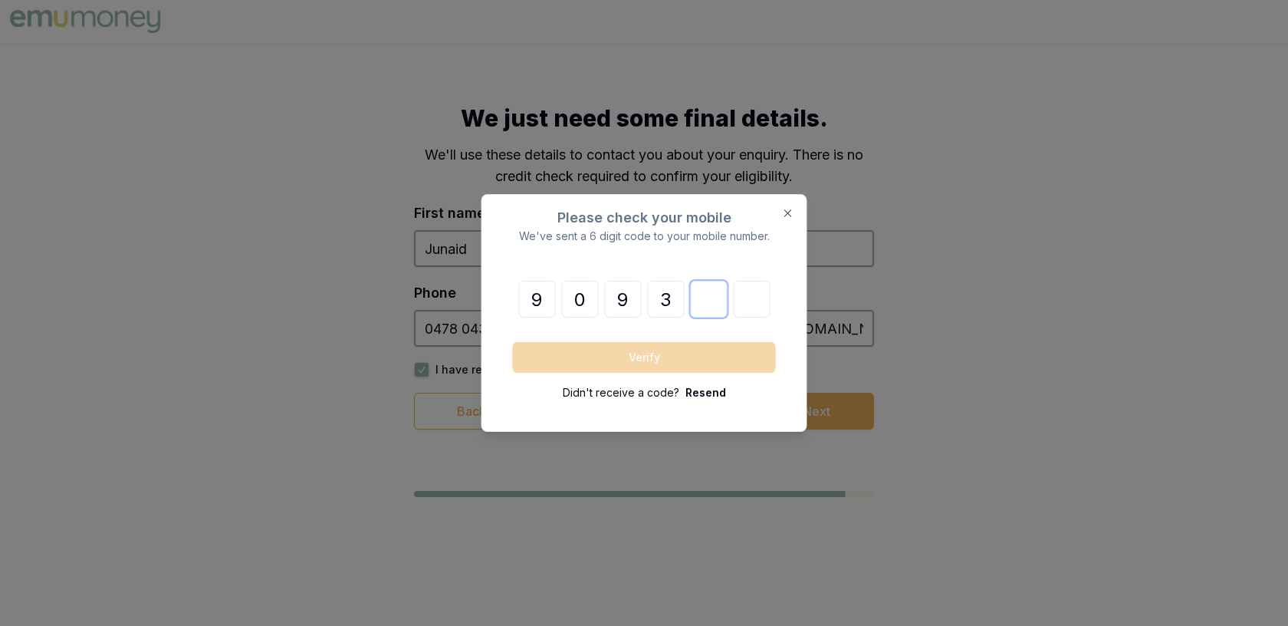
type input "0"
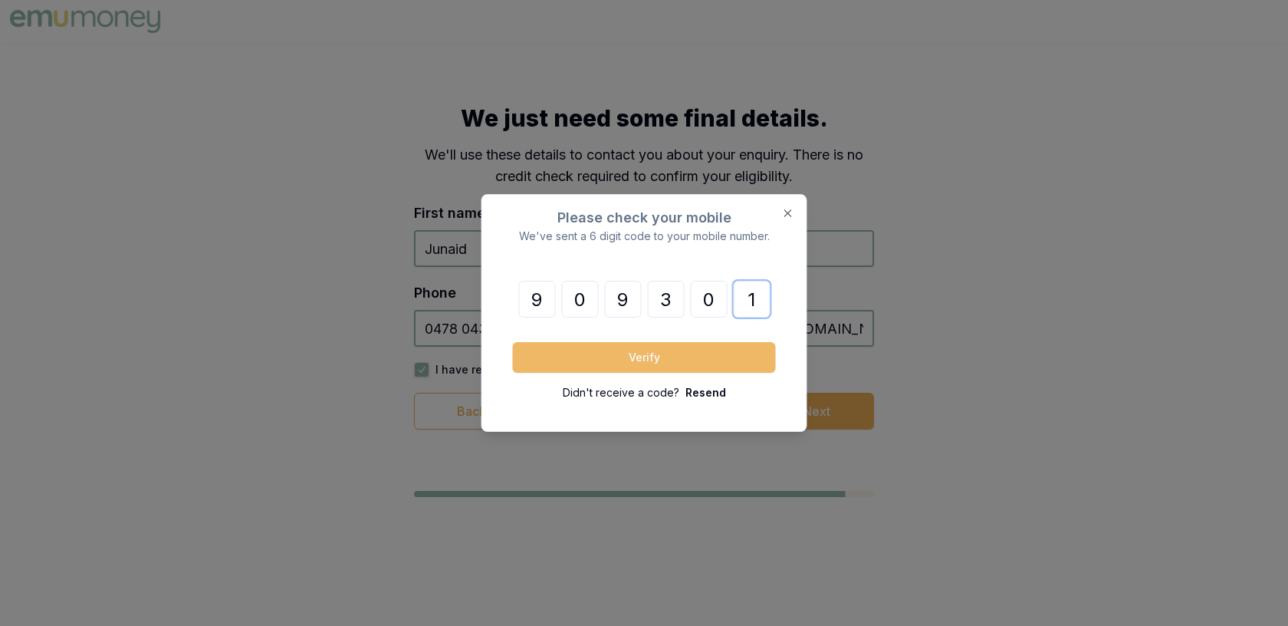
type input "1"
click at [655, 347] on button "Verify" at bounding box center [644, 357] width 263 height 31
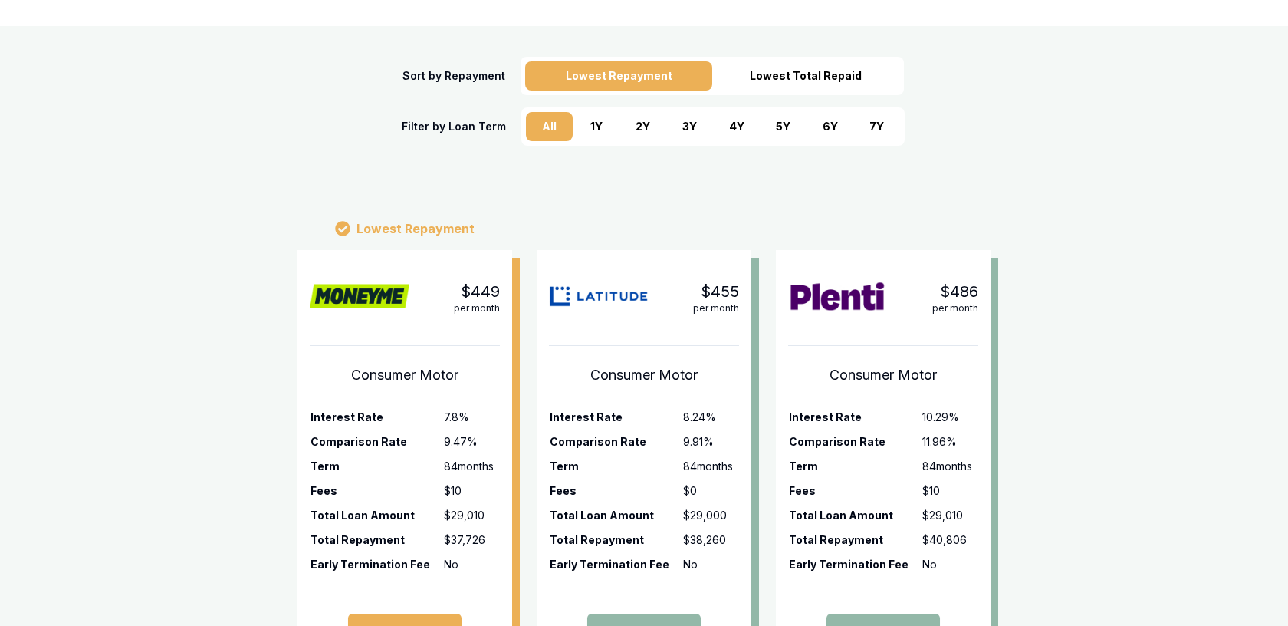
scroll to position [256, 0]
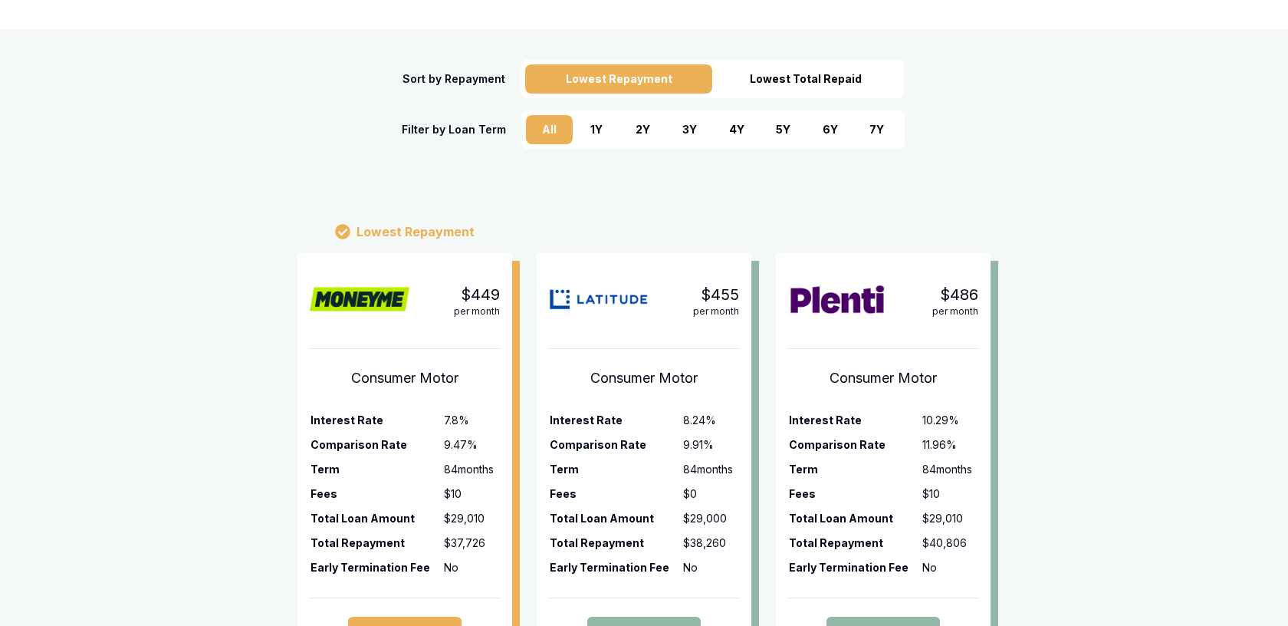
click at [788, 129] on div "5 Y" at bounding box center [783, 129] width 47 height 29
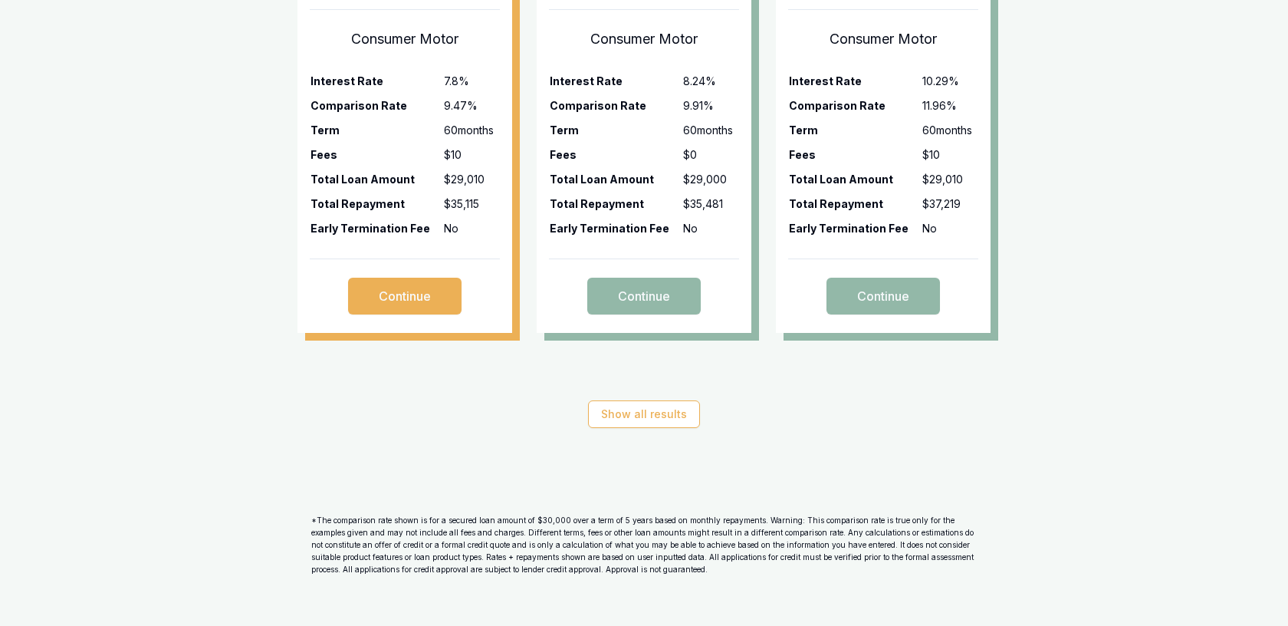
scroll to position [606, 0]
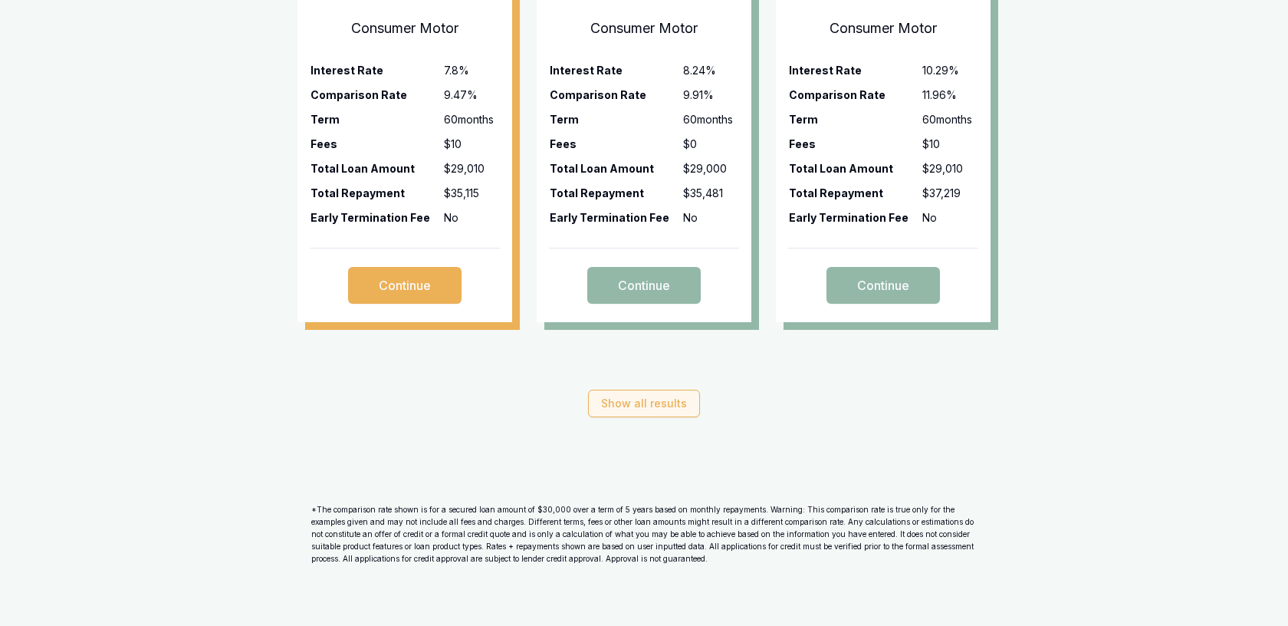
click at [683, 403] on button "Show all results" at bounding box center [644, 404] width 112 height 28
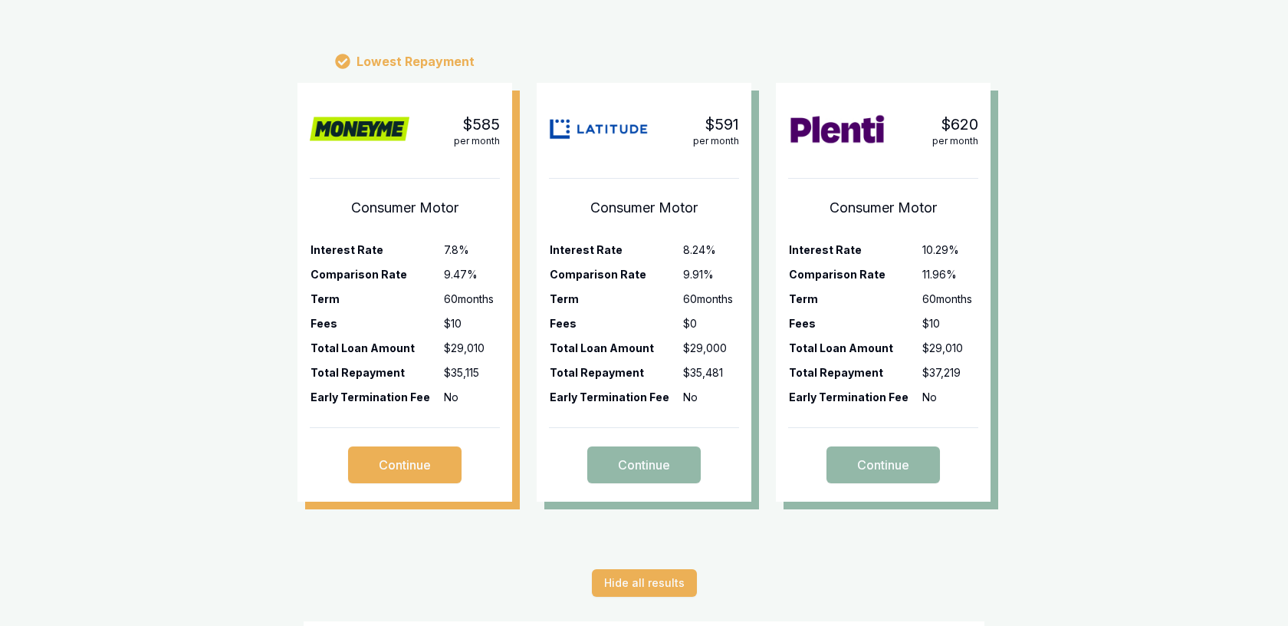
scroll to position [425, 0]
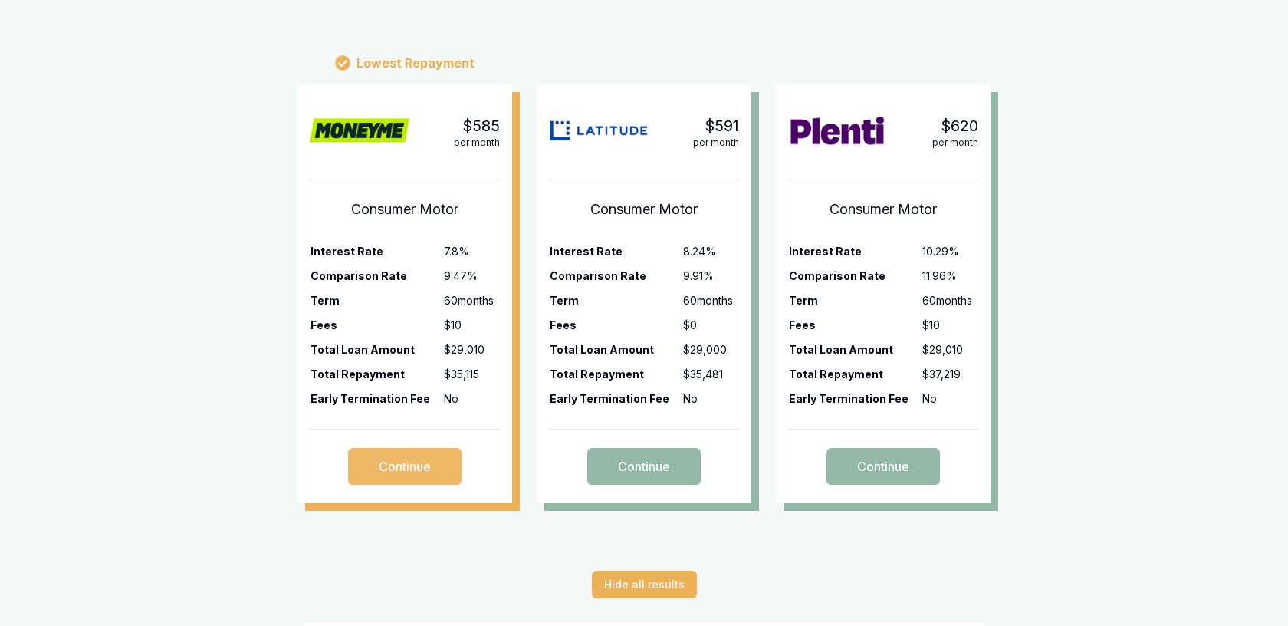
click at [384, 465] on button "Continue" at bounding box center [404, 466] width 113 height 37
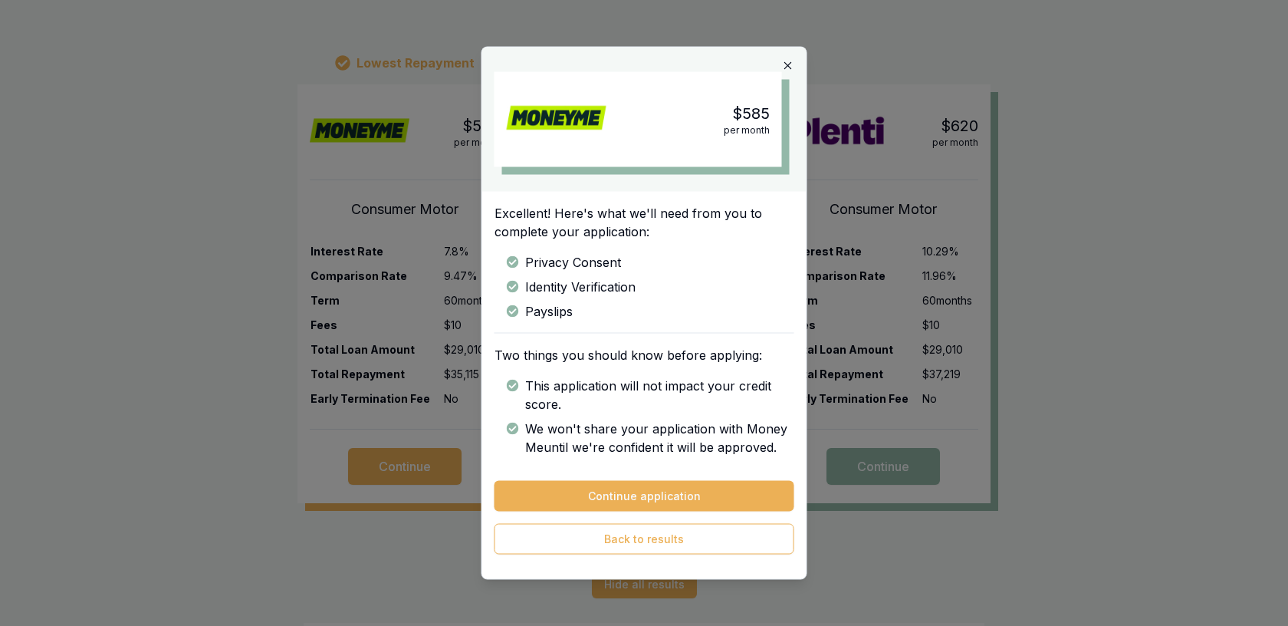
click at [788, 65] on icon "button" at bounding box center [788, 65] width 7 height 7
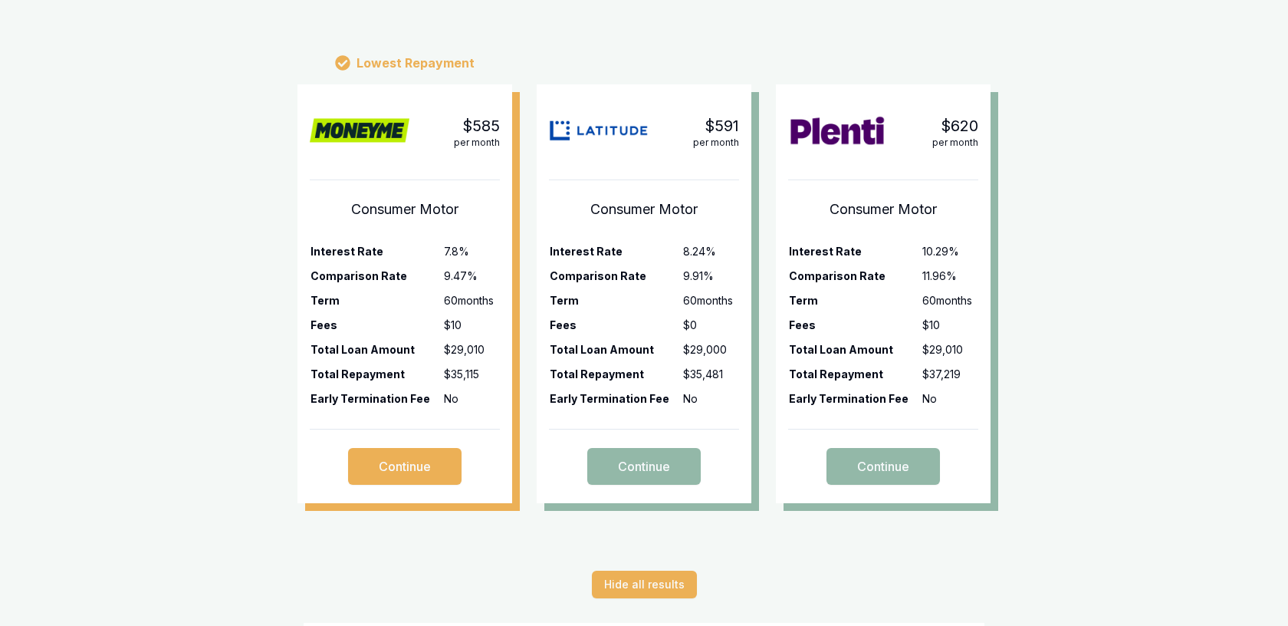
click at [485, 118] on div "$585" at bounding box center [481, 125] width 38 height 21
